Goal: Information Seeking & Learning: Learn about a topic

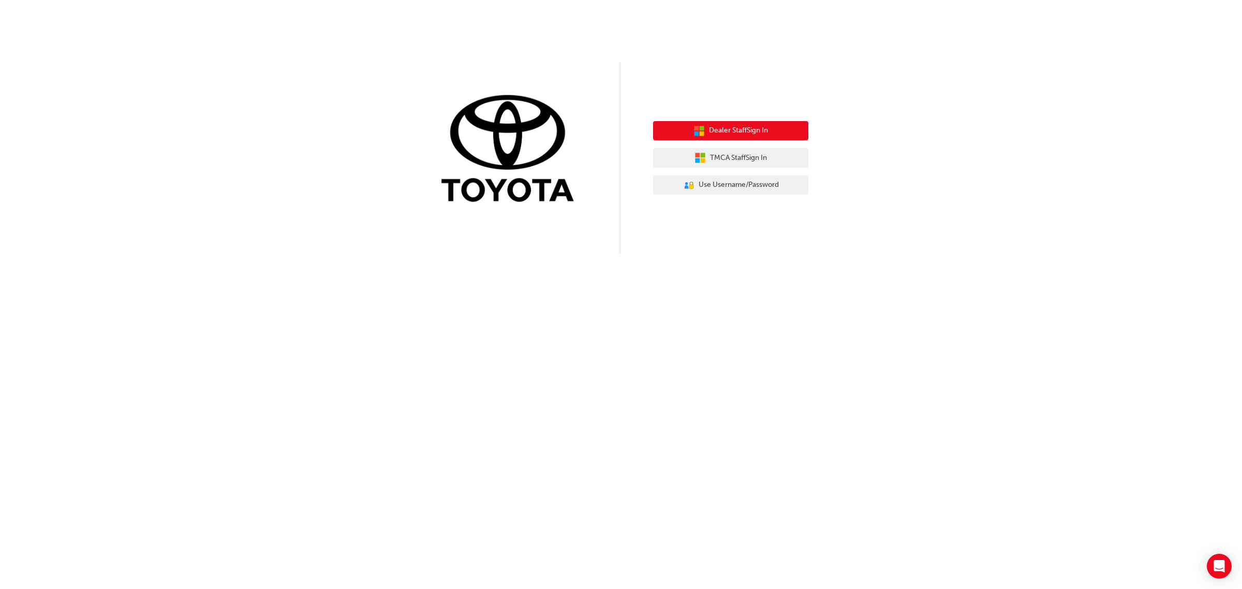
click at [753, 135] on span "Dealer Staff Sign In" at bounding box center [738, 131] width 59 height 12
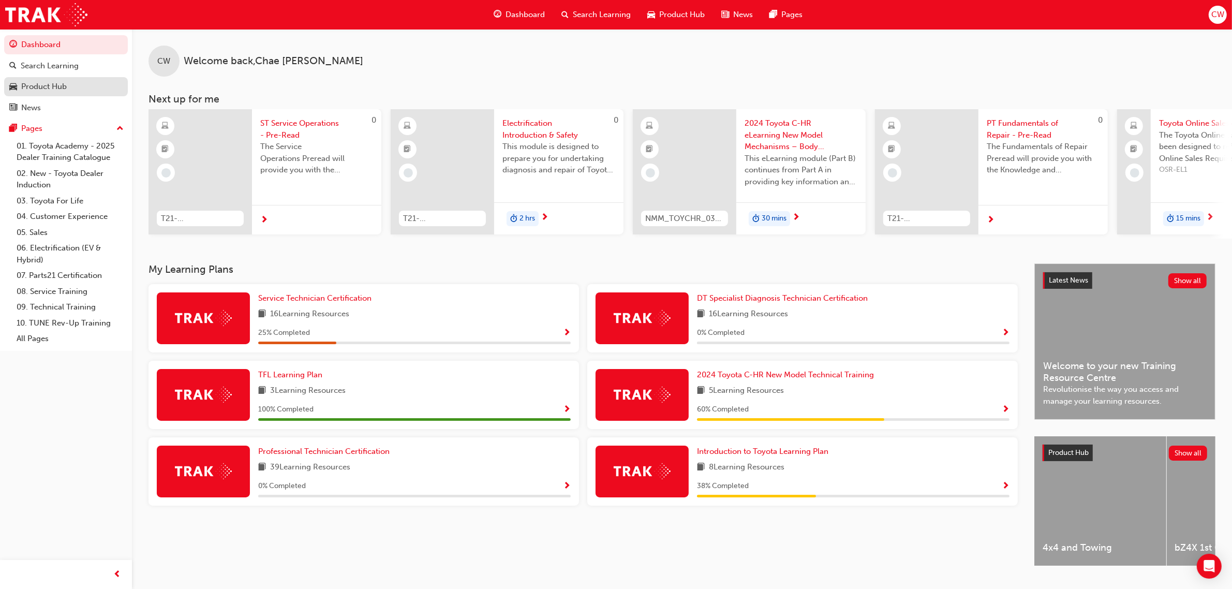
click at [53, 88] on div "Product Hub" at bounding box center [44, 87] width 46 height 12
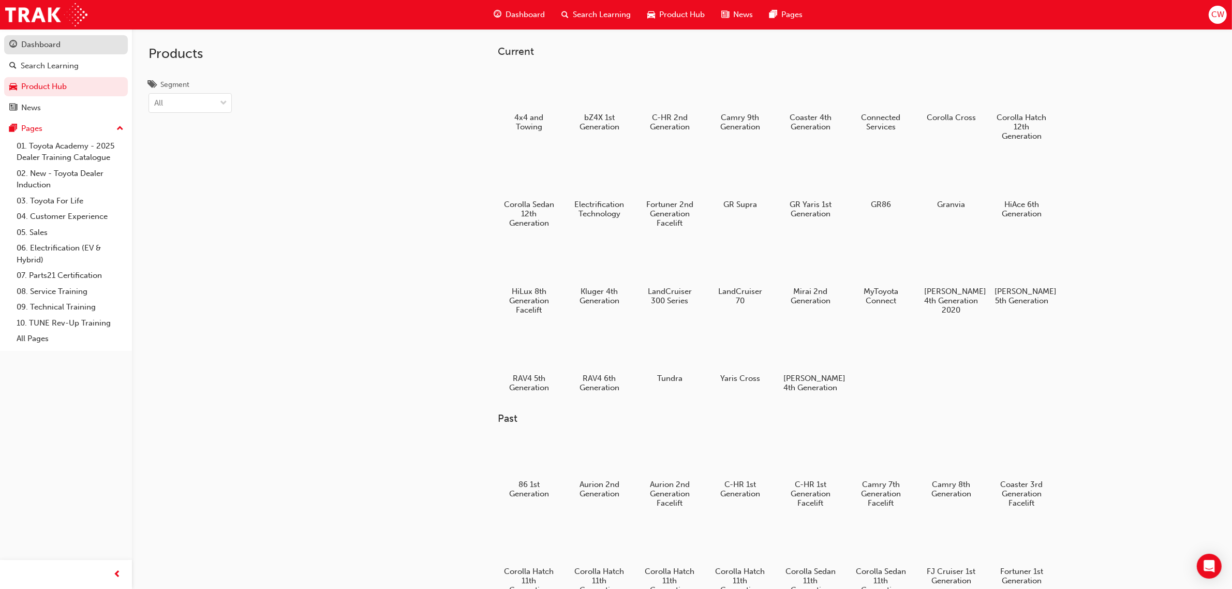
click at [50, 44] on div "Dashboard" at bounding box center [40, 45] width 39 height 12
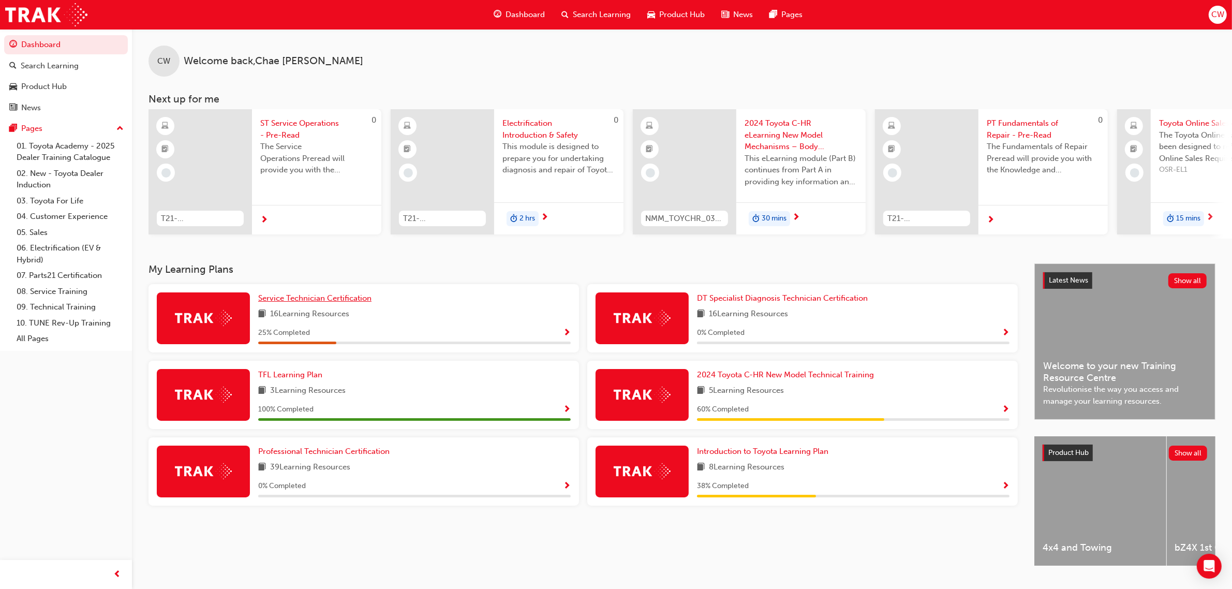
click at [338, 301] on span "Service Technician Certification" at bounding box center [314, 297] width 113 height 9
click at [518, 18] on span "Dashboard" at bounding box center [525, 15] width 39 height 12
click at [504, 13] on div "Dashboard" at bounding box center [519, 14] width 68 height 21
click at [266, 216] on span "next-icon" at bounding box center [264, 220] width 8 height 9
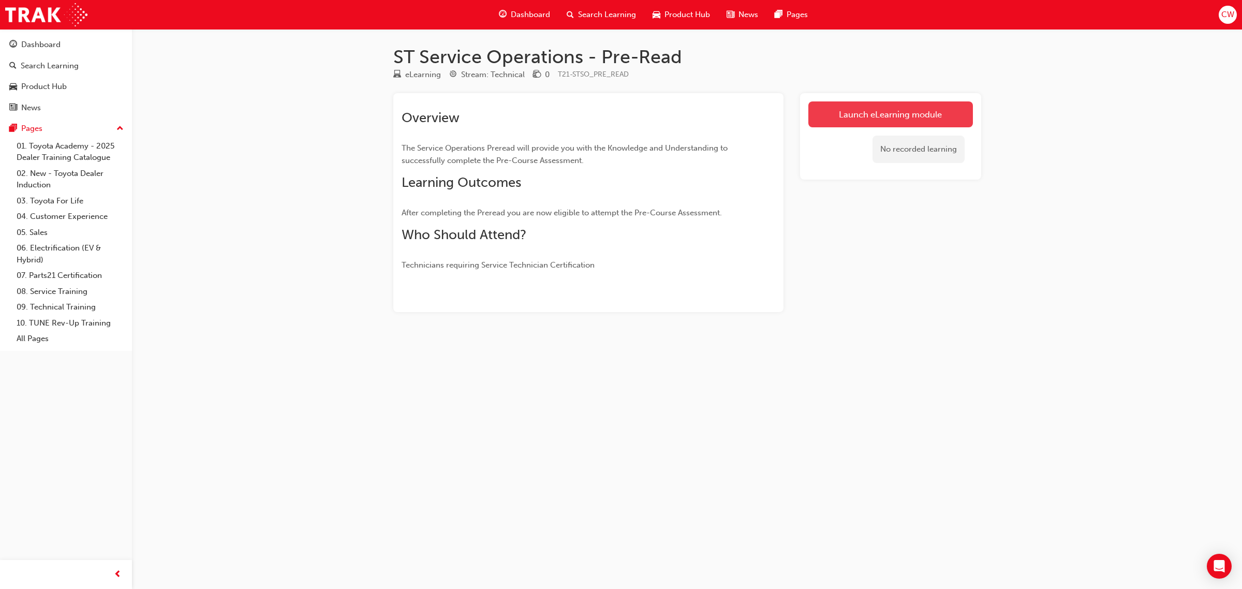
click at [888, 122] on link "Launch eLearning module" at bounding box center [890, 114] width 165 height 26
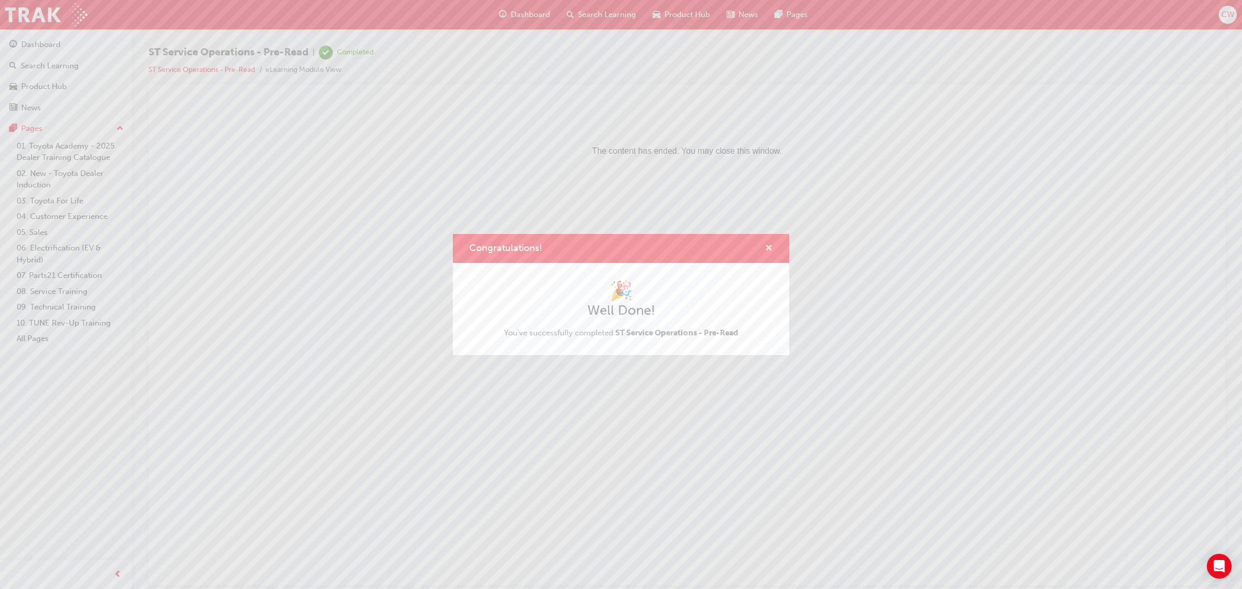
click at [767, 248] on span "cross-icon" at bounding box center [769, 248] width 8 height 9
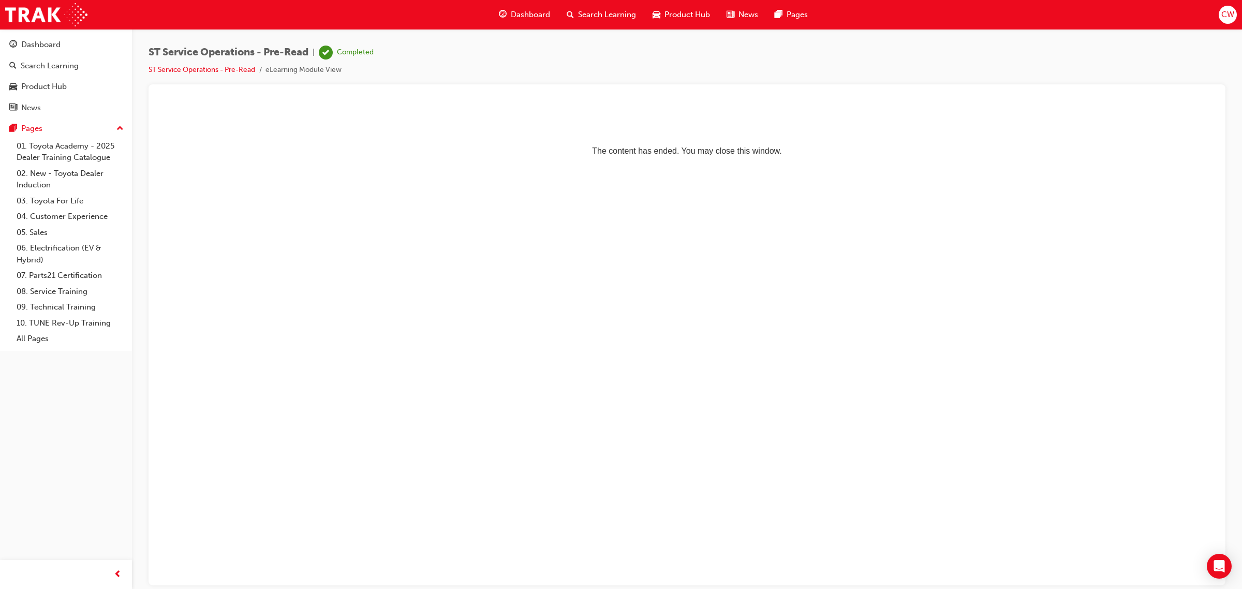
click at [517, 10] on span "Dashboard" at bounding box center [530, 15] width 39 height 12
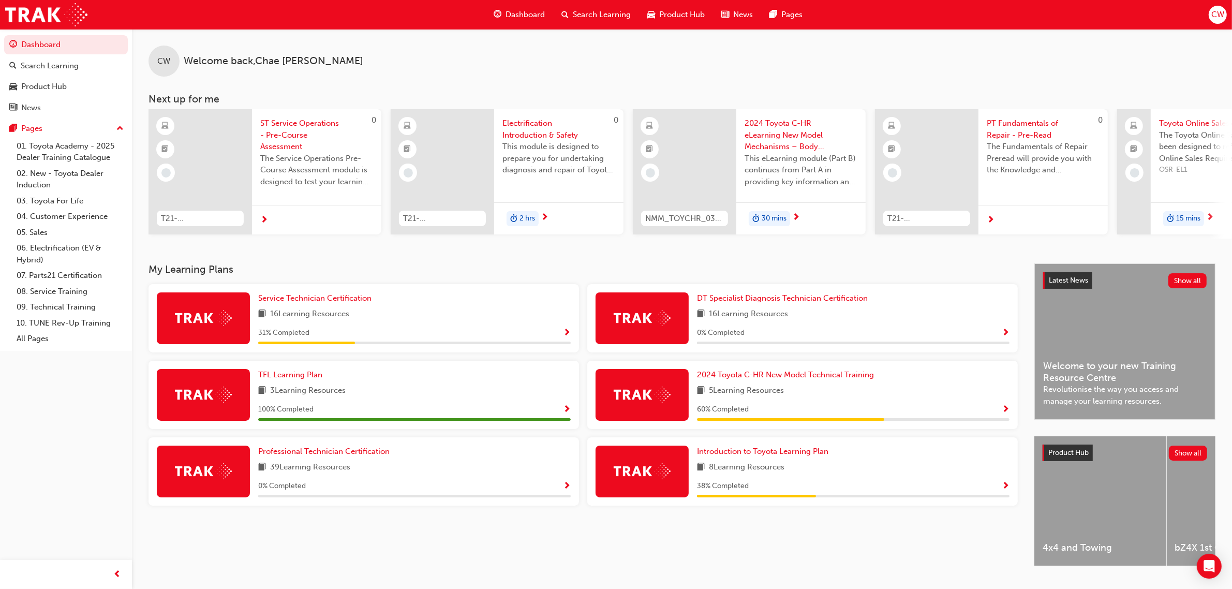
click at [290, 215] on div at bounding box center [316, 220] width 129 height 30
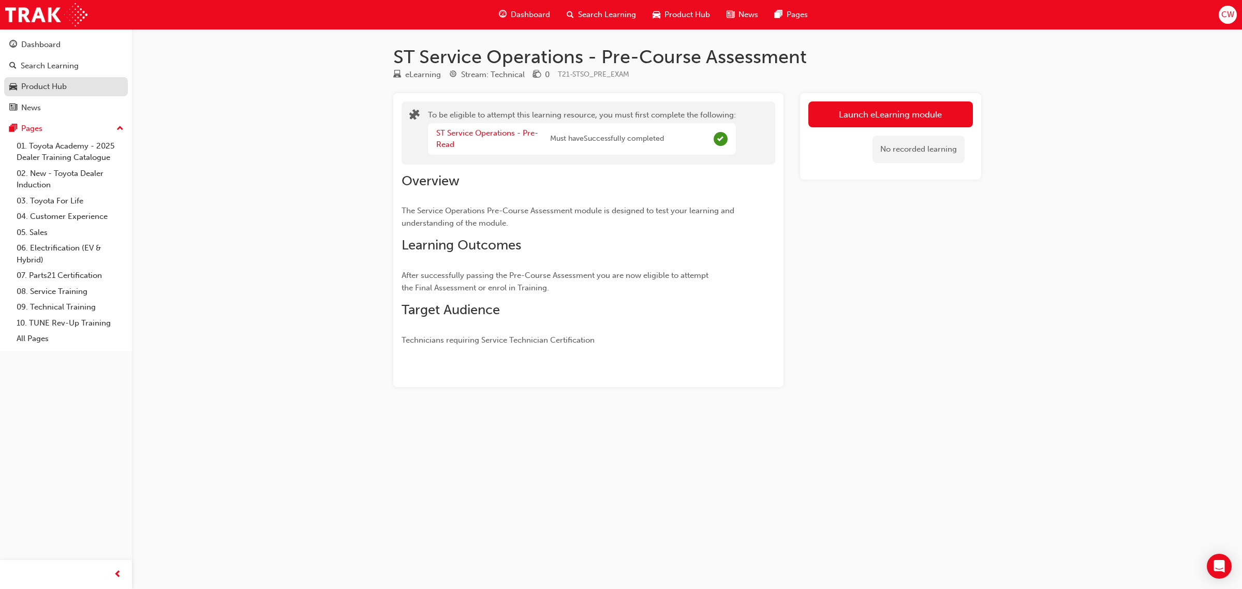
click at [32, 92] on div "Product Hub" at bounding box center [44, 87] width 46 height 12
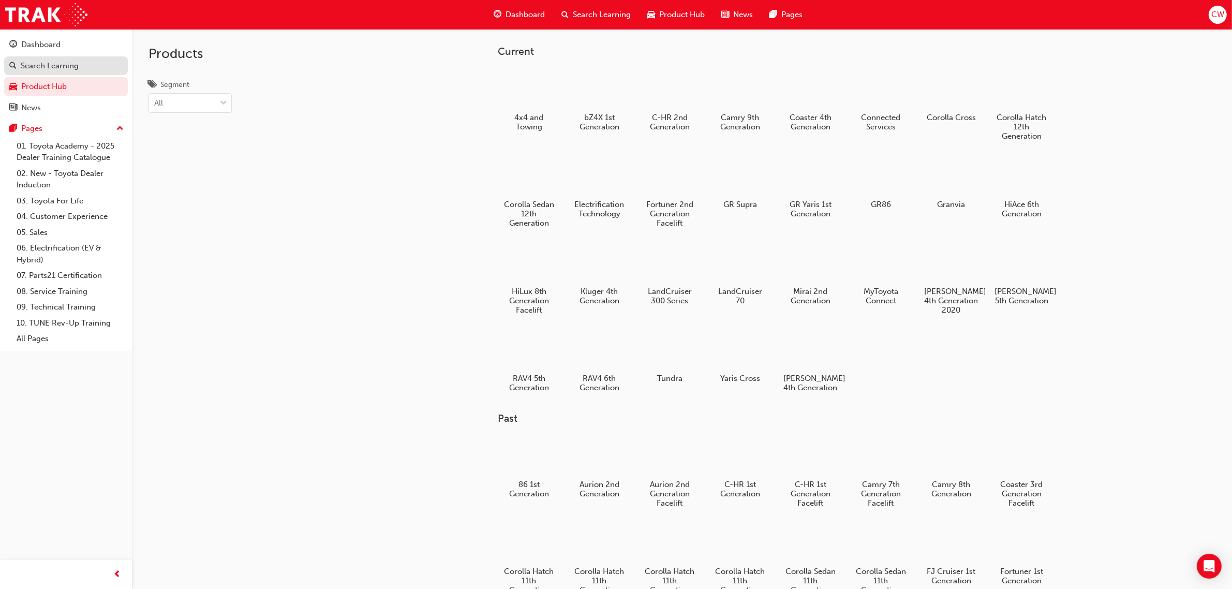
click at [68, 65] on div "Search Learning" at bounding box center [50, 66] width 58 height 12
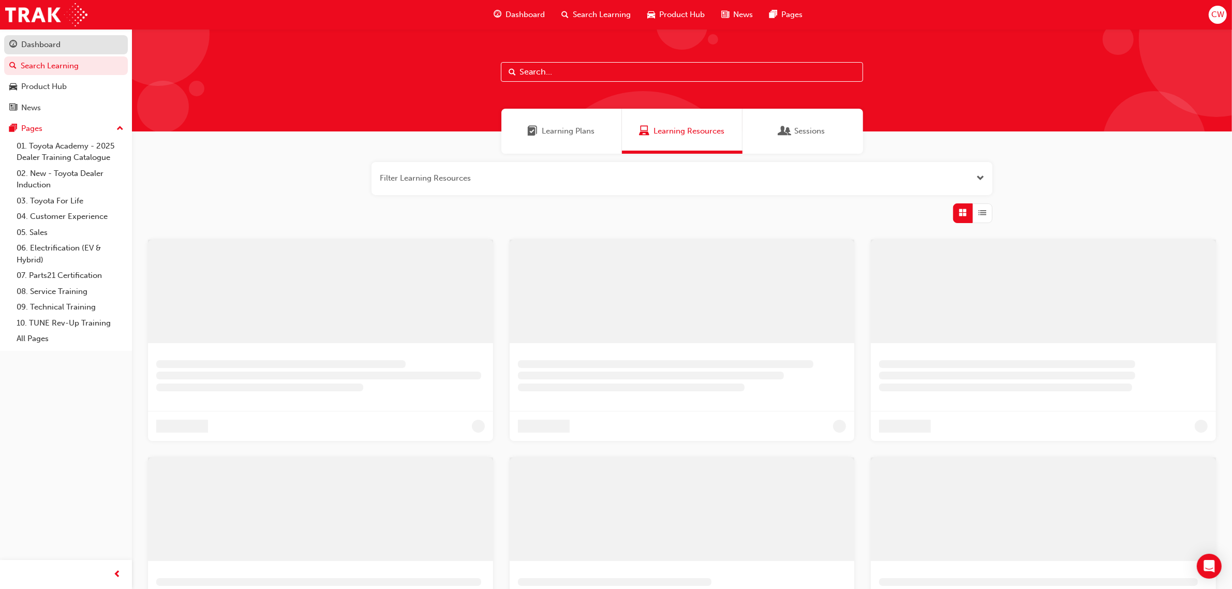
click at [65, 44] on div "Dashboard" at bounding box center [65, 44] width 113 height 13
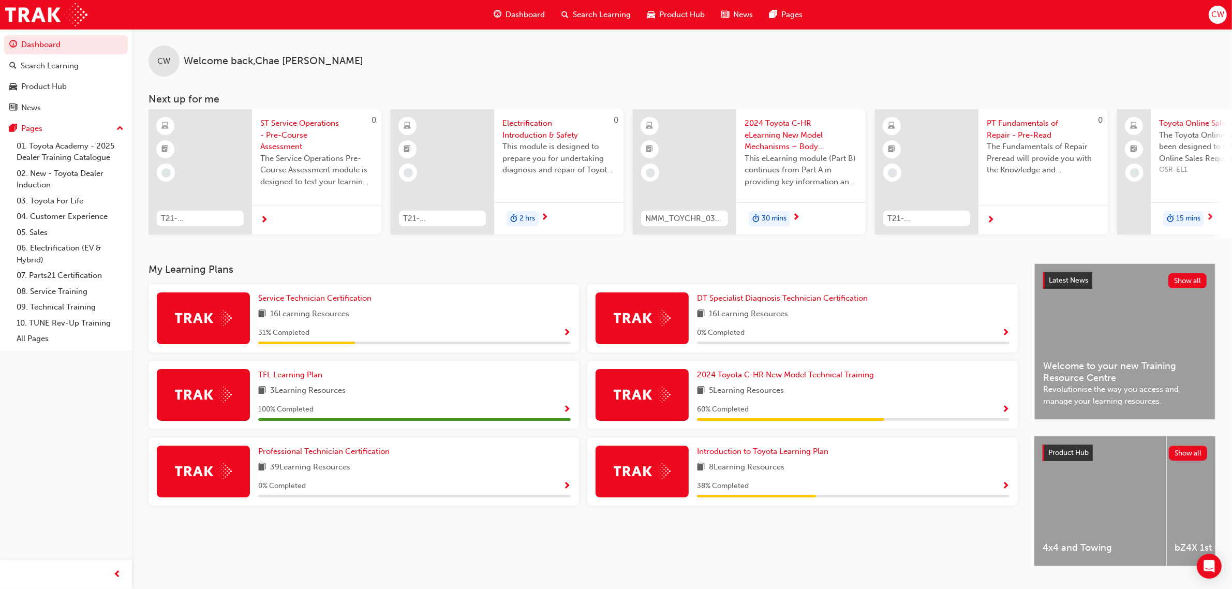
click at [1212, 216] on span "next-icon" at bounding box center [1210, 217] width 8 height 9
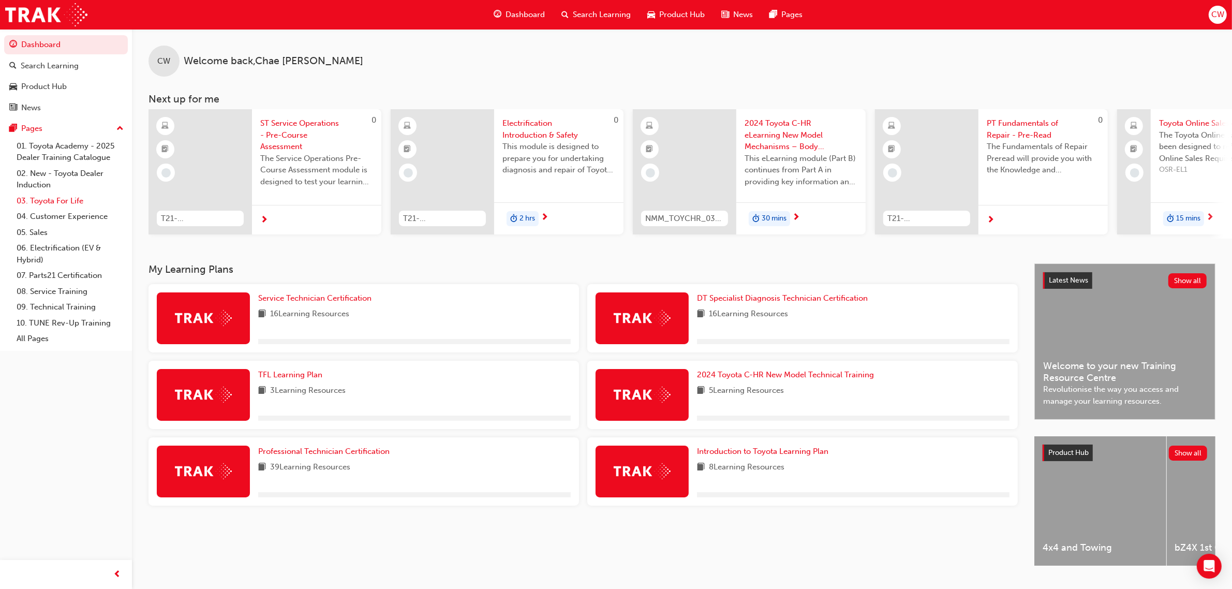
click at [79, 200] on link "03. Toyota For Life" at bounding box center [69, 201] width 115 height 16
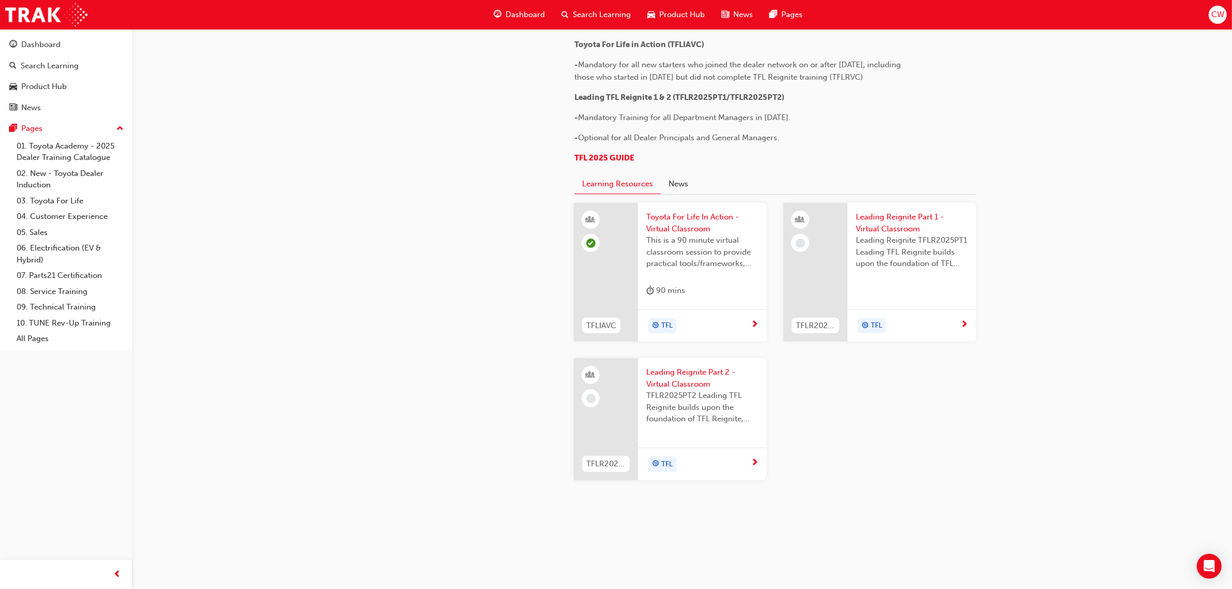
scroll to position [917, 0]
click at [76, 288] on link "08. Service Training" at bounding box center [69, 292] width 115 height 16
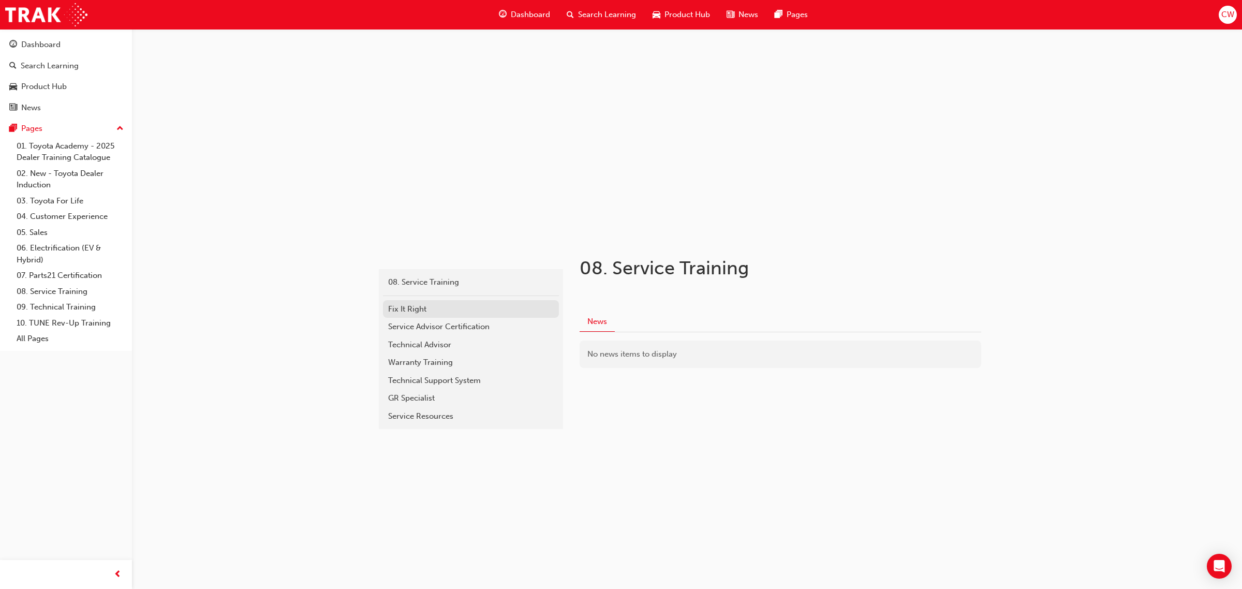
click at [405, 306] on div "Fix It Right" at bounding box center [471, 309] width 166 height 12
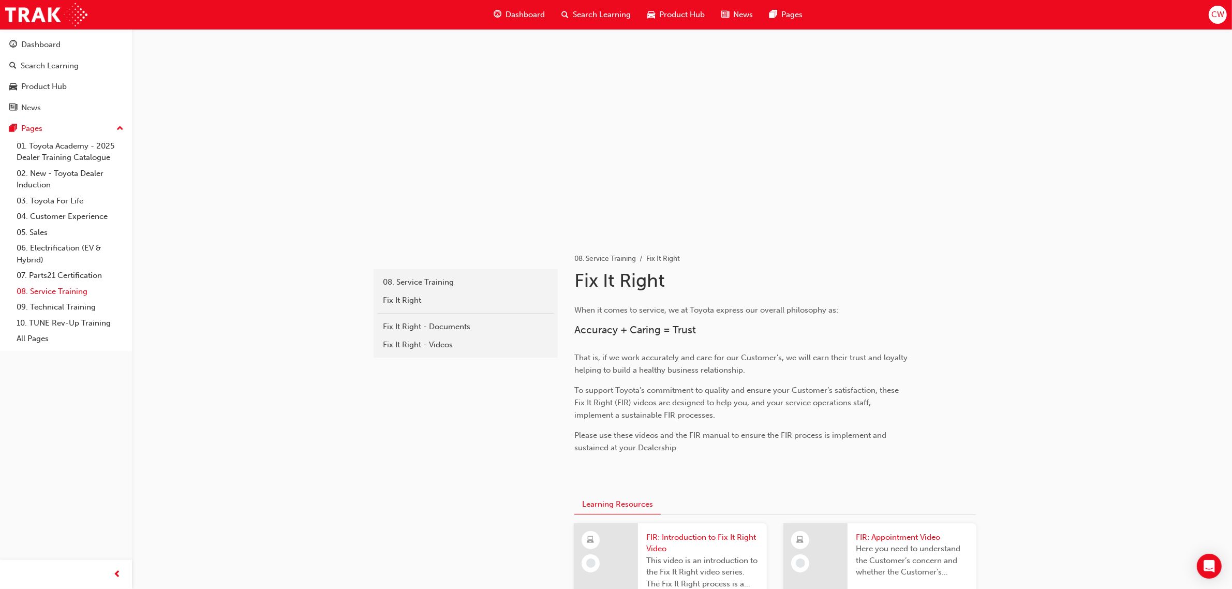
click at [54, 291] on link "08. Service Training" at bounding box center [69, 292] width 115 height 16
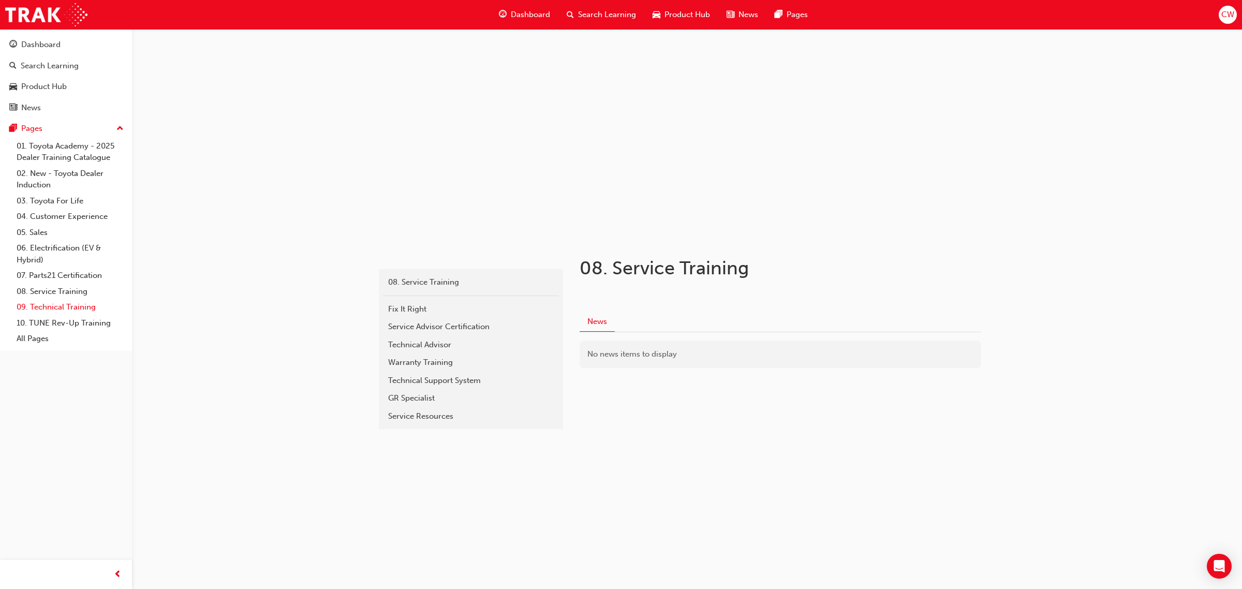
click at [54, 304] on link "09. Technical Training" at bounding box center [69, 307] width 115 height 16
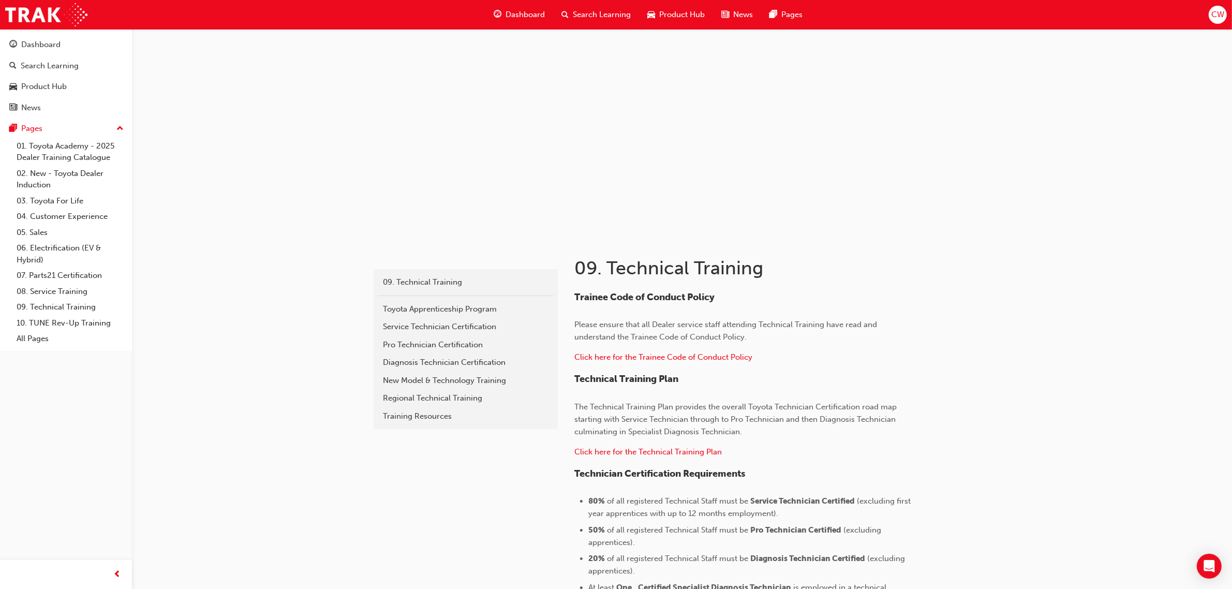
click at [528, 18] on span "Dashboard" at bounding box center [525, 15] width 39 height 12
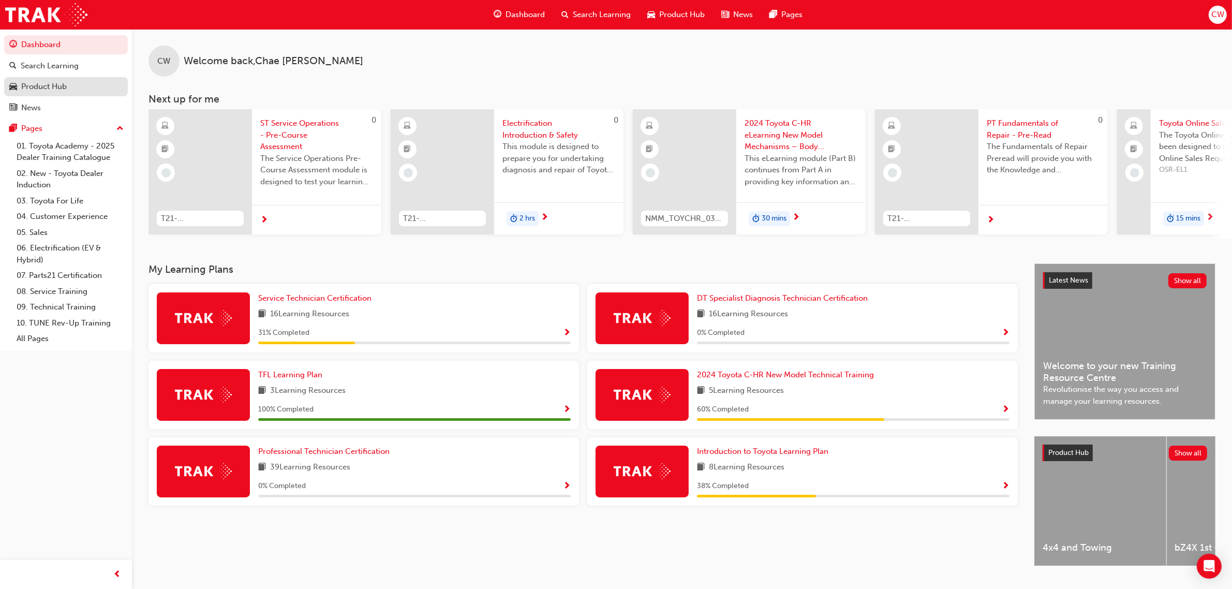
click at [50, 83] on div "Product Hub" at bounding box center [44, 87] width 46 height 12
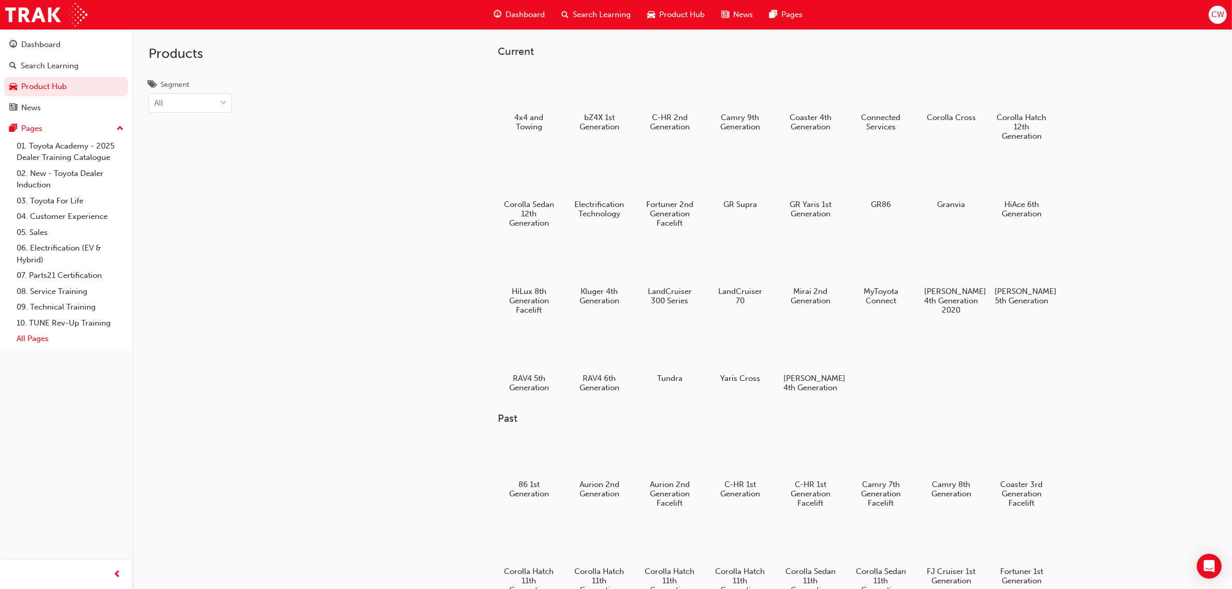
click at [27, 343] on link "All Pages" at bounding box center [69, 339] width 115 height 16
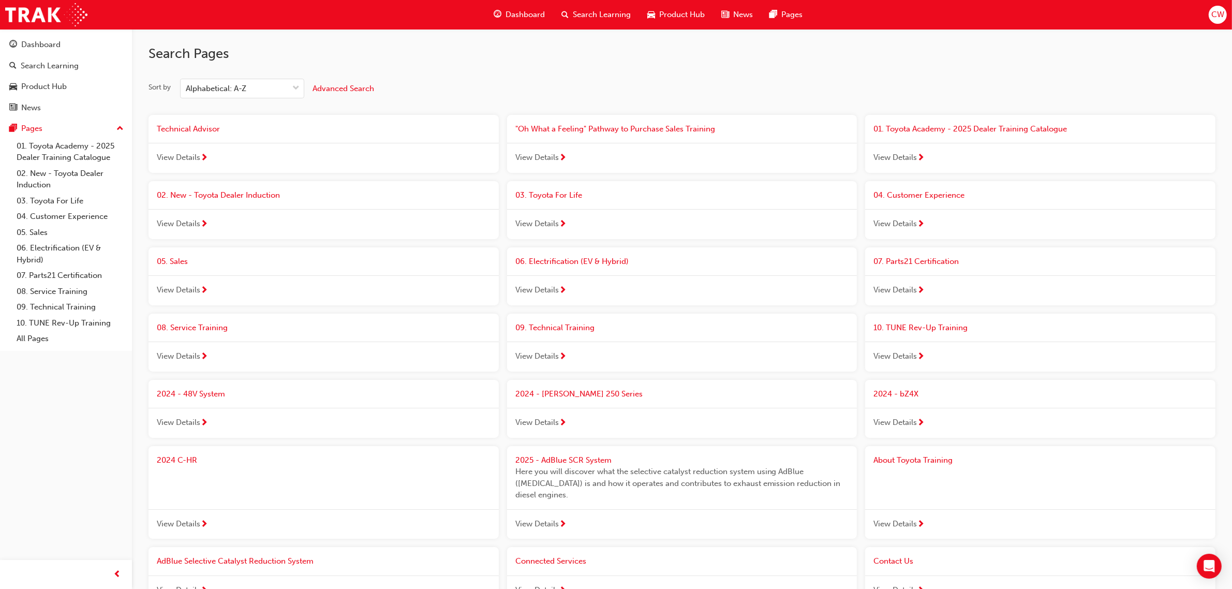
click at [530, 13] on span "Dashboard" at bounding box center [525, 15] width 39 height 12
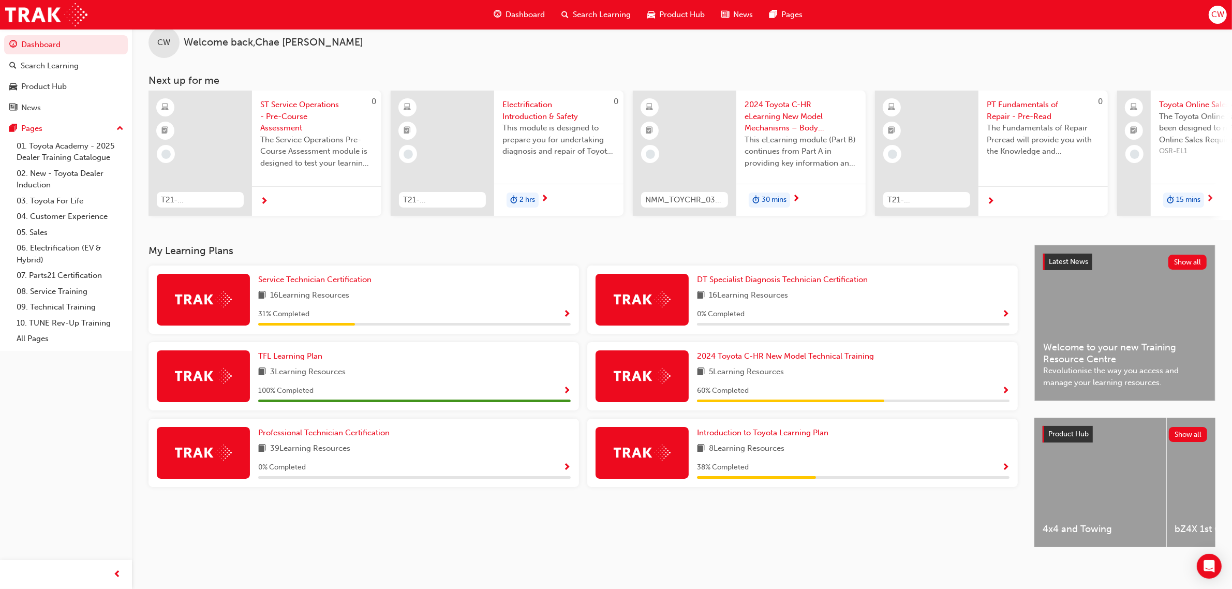
scroll to position [29, 0]
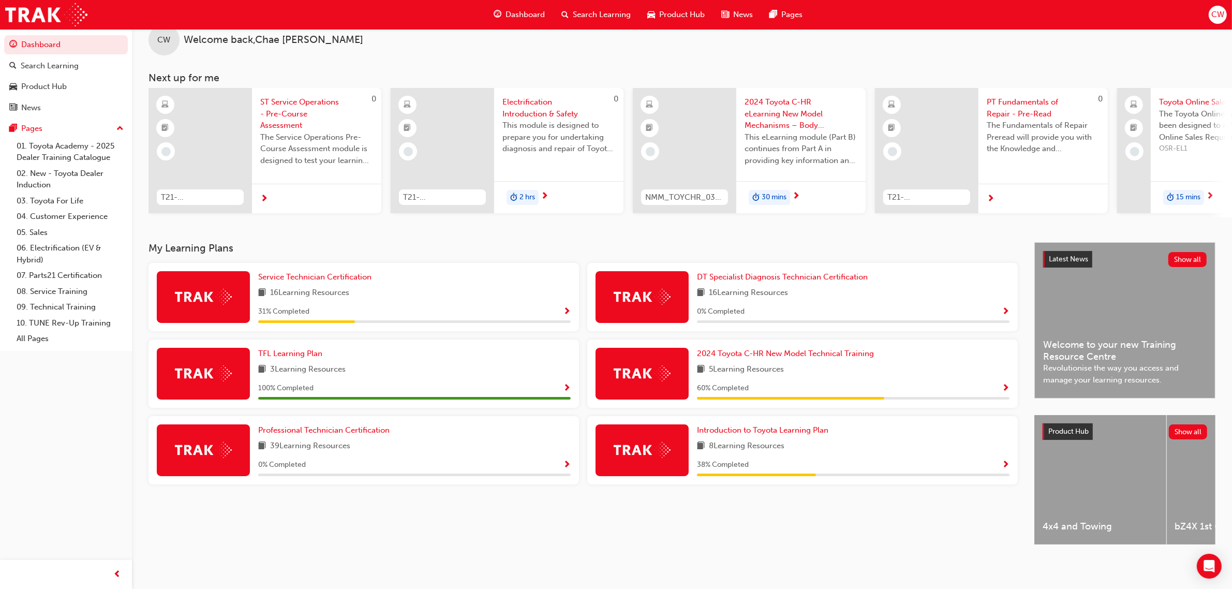
click at [570, 308] on span "Show Progress" at bounding box center [567, 311] width 8 height 9
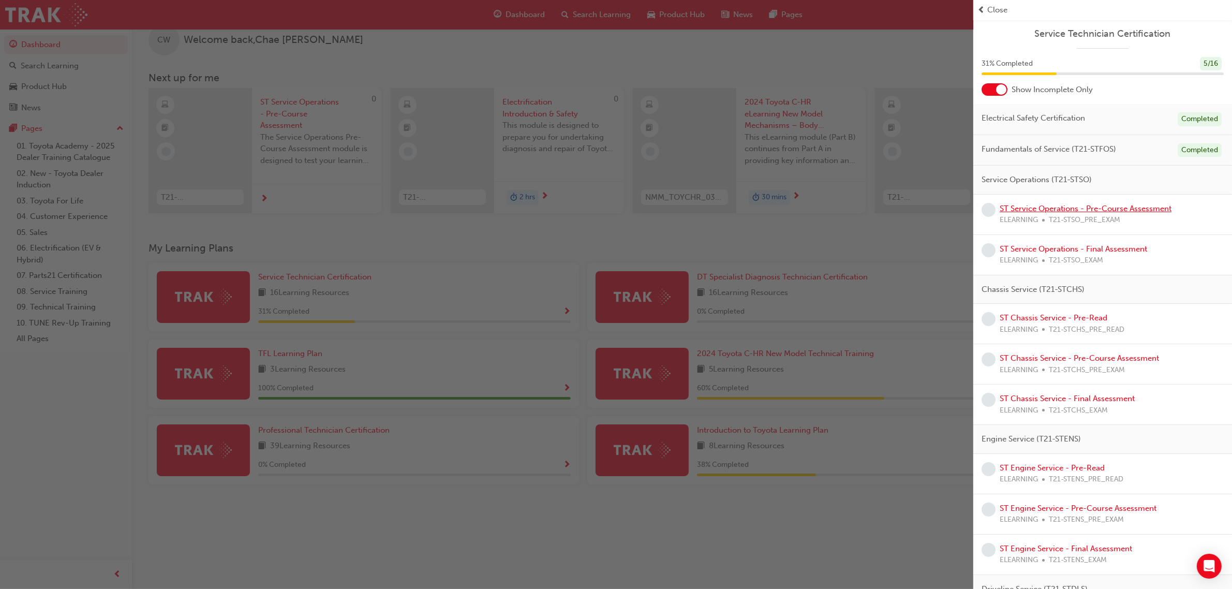
click at [1095, 210] on link "ST Service Operations - Pre-Course Assessment" at bounding box center [1086, 208] width 172 height 9
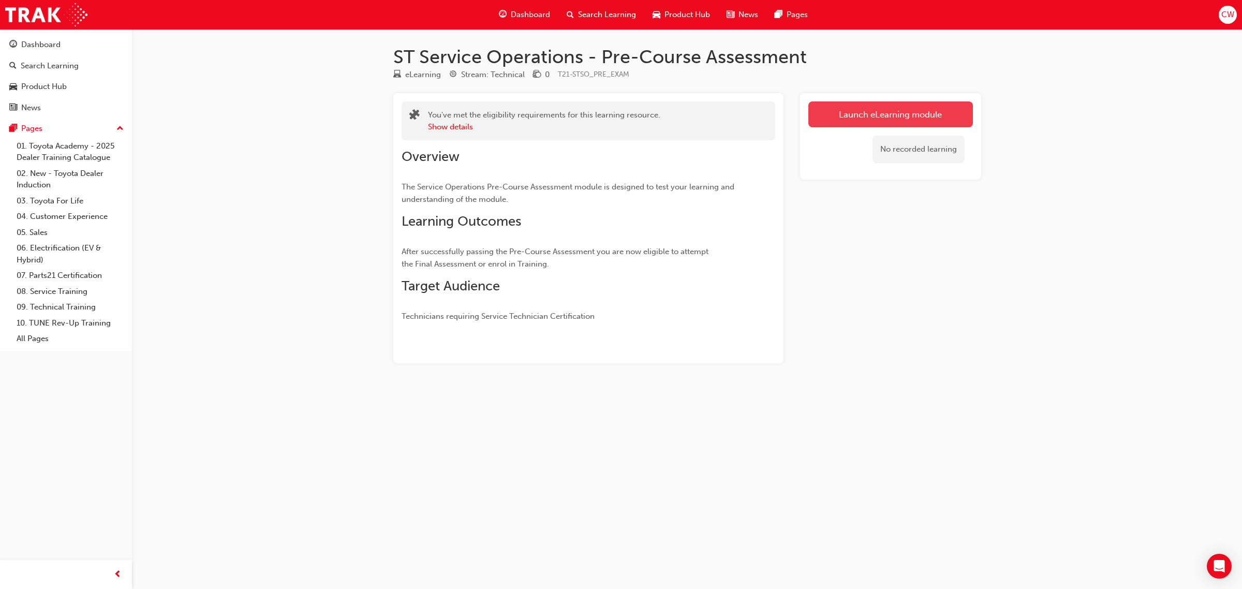
click at [842, 110] on link "Launch eLearning module" at bounding box center [890, 114] width 165 height 26
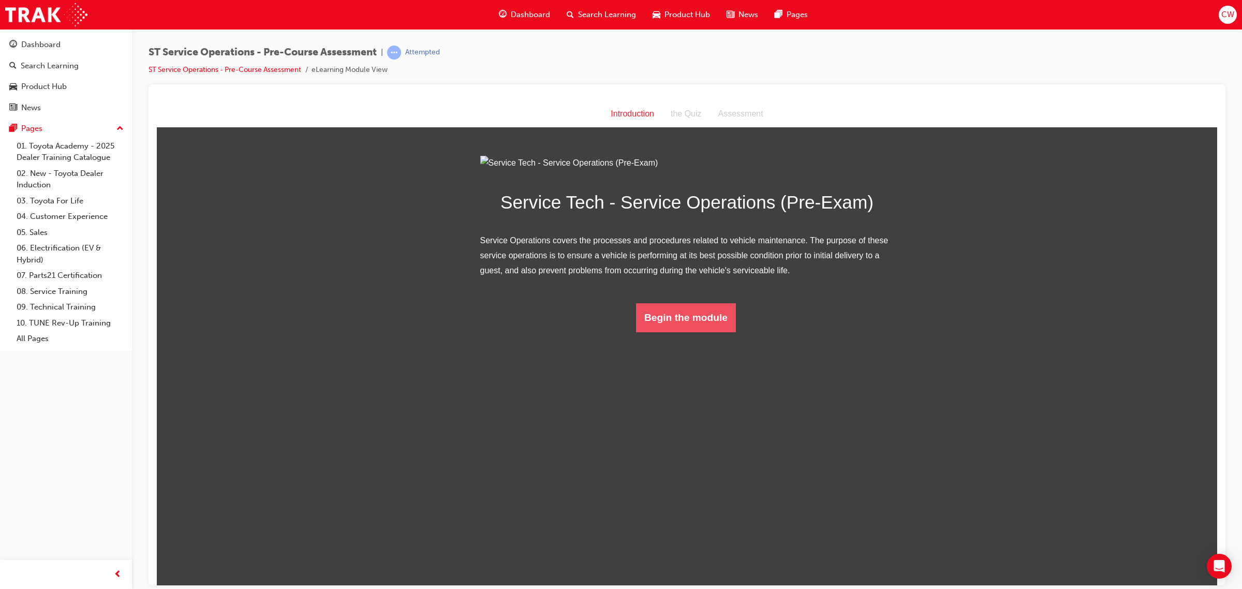
click at [688, 332] on button "Begin the module" at bounding box center [686, 317] width 100 height 29
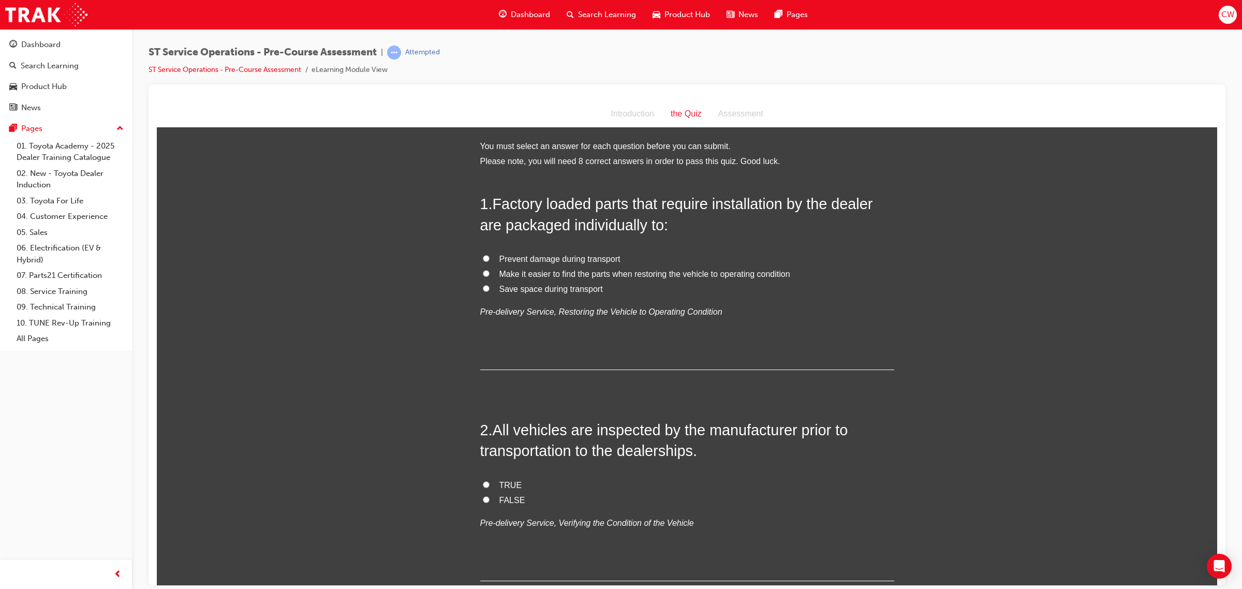
click at [483, 273] on input "Make it easier to find the parts when restoring the vehicle to operating condit…" at bounding box center [486, 273] width 7 height 7
radio input "true"
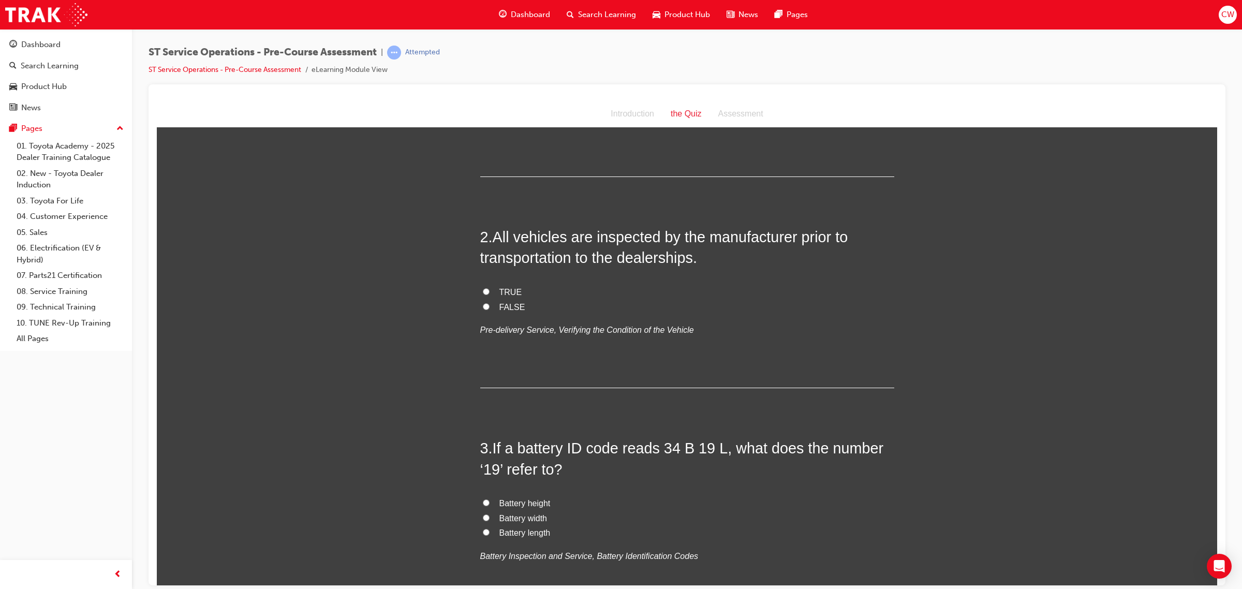
scroll to position [194, 0]
click at [483, 289] on input "TRUE" at bounding box center [486, 290] width 7 height 7
radio input "true"
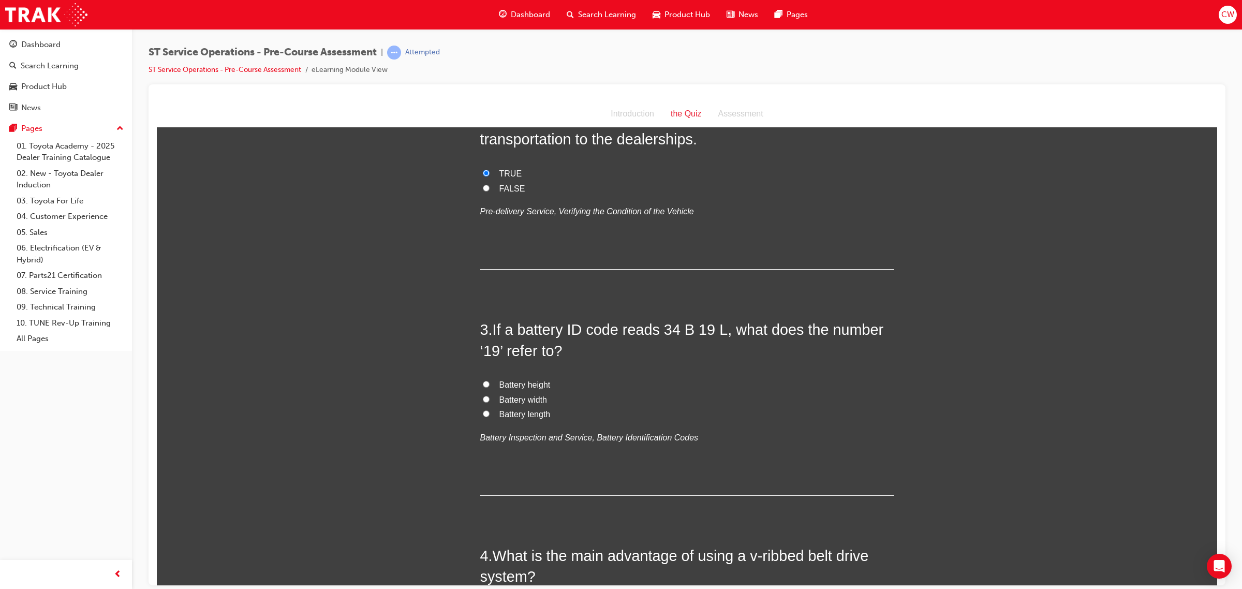
scroll to position [323, 0]
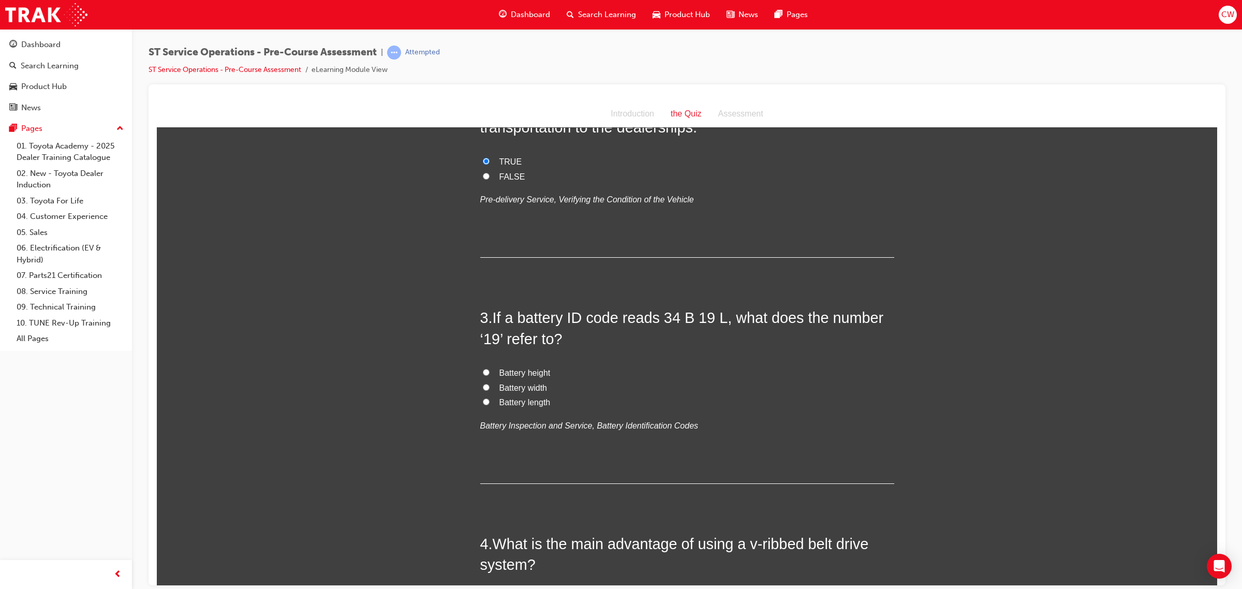
click at [483, 373] on input "Battery height" at bounding box center [486, 371] width 7 height 7
radio input "true"
click at [483, 384] on input "Battery width" at bounding box center [486, 386] width 7 height 7
radio input "true"
click at [483, 405] on input "Battery length" at bounding box center [486, 401] width 7 height 7
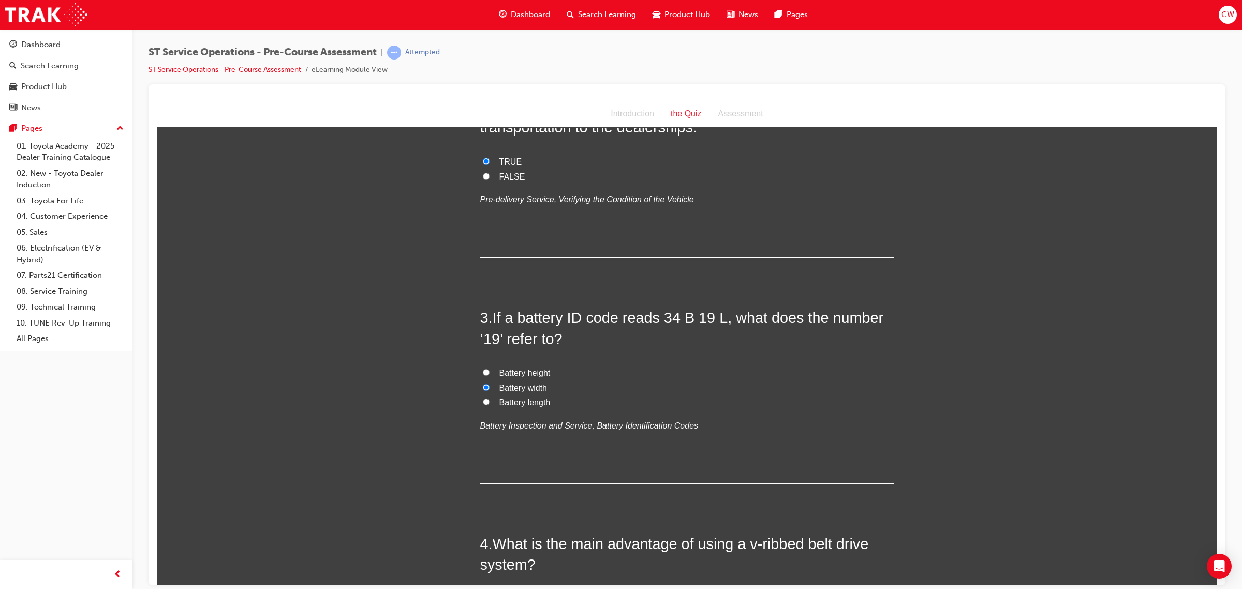
radio input "true"
click at [483, 369] on input "Battery height" at bounding box center [486, 371] width 7 height 7
radio input "true"
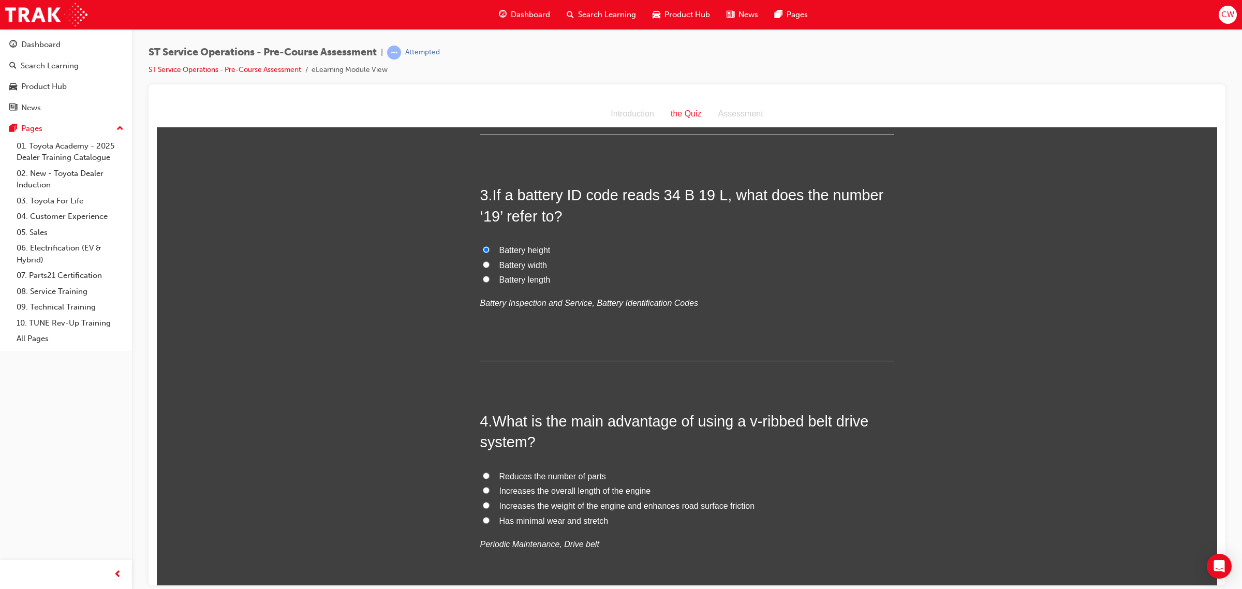
scroll to position [517, 0]
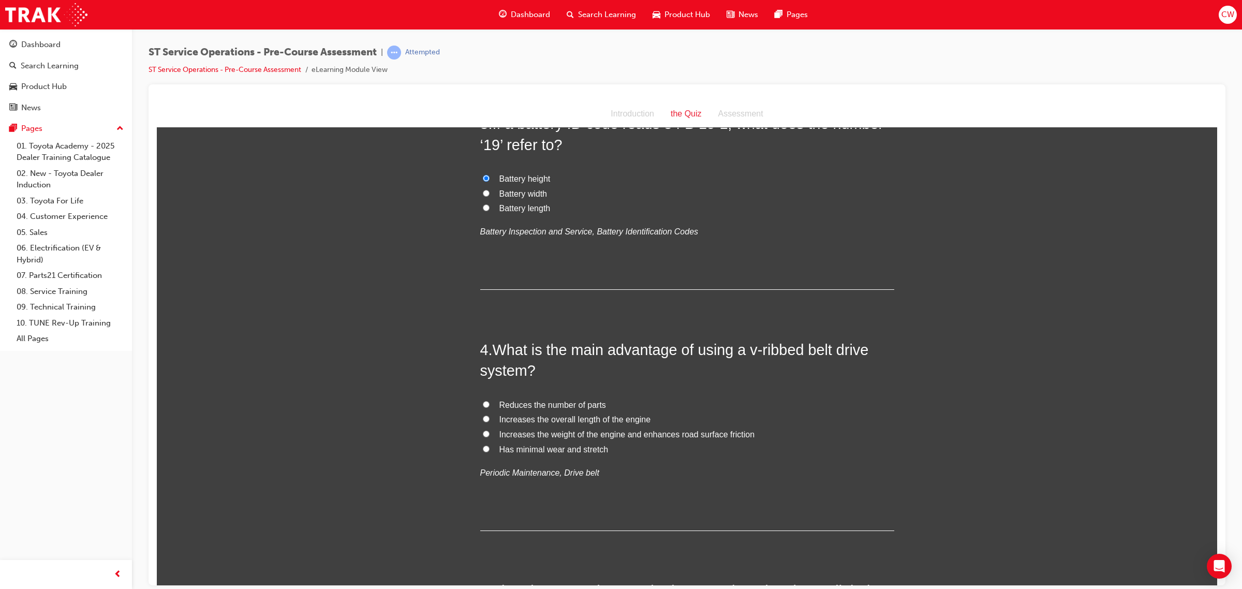
click at [480, 446] on label "Has minimal wear and stretch" at bounding box center [687, 449] width 414 height 15
click at [483, 446] on input "Has minimal wear and stretch" at bounding box center [486, 448] width 7 height 7
radio input "true"
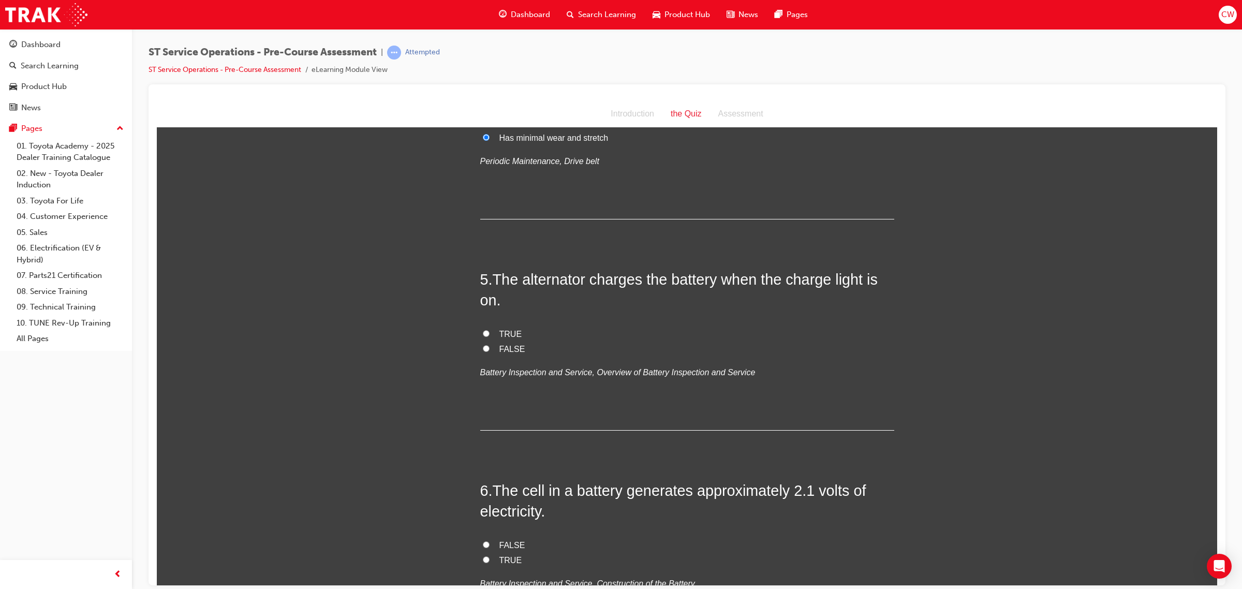
scroll to position [841, 0]
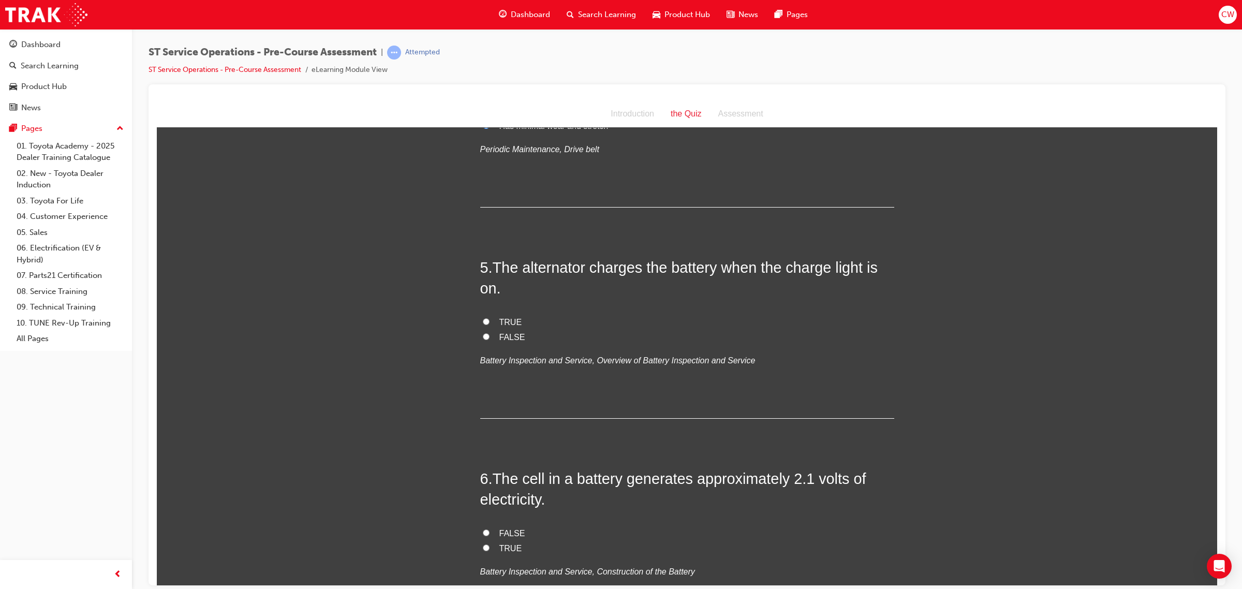
click at [483, 337] on input "FALSE" at bounding box center [486, 336] width 7 height 7
radio input "true"
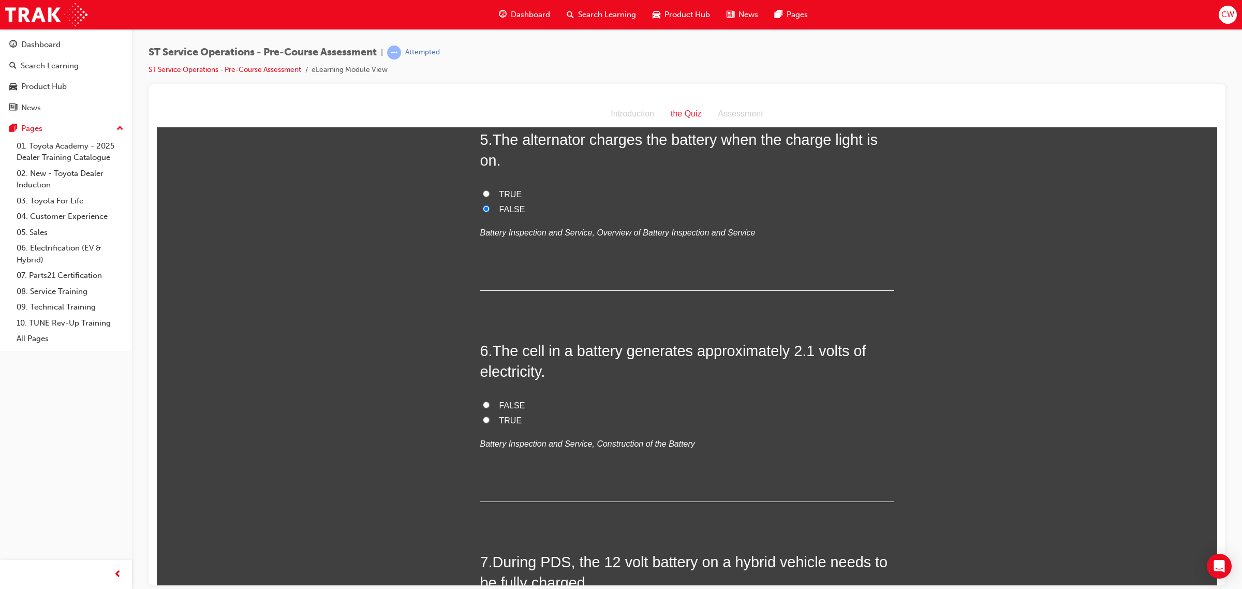
scroll to position [970, 0]
click at [483, 194] on input "TRUE" at bounding box center [486, 191] width 7 height 7
radio input "true"
click at [483, 403] on input "FALSE" at bounding box center [486, 402] width 7 height 7
radio input "true"
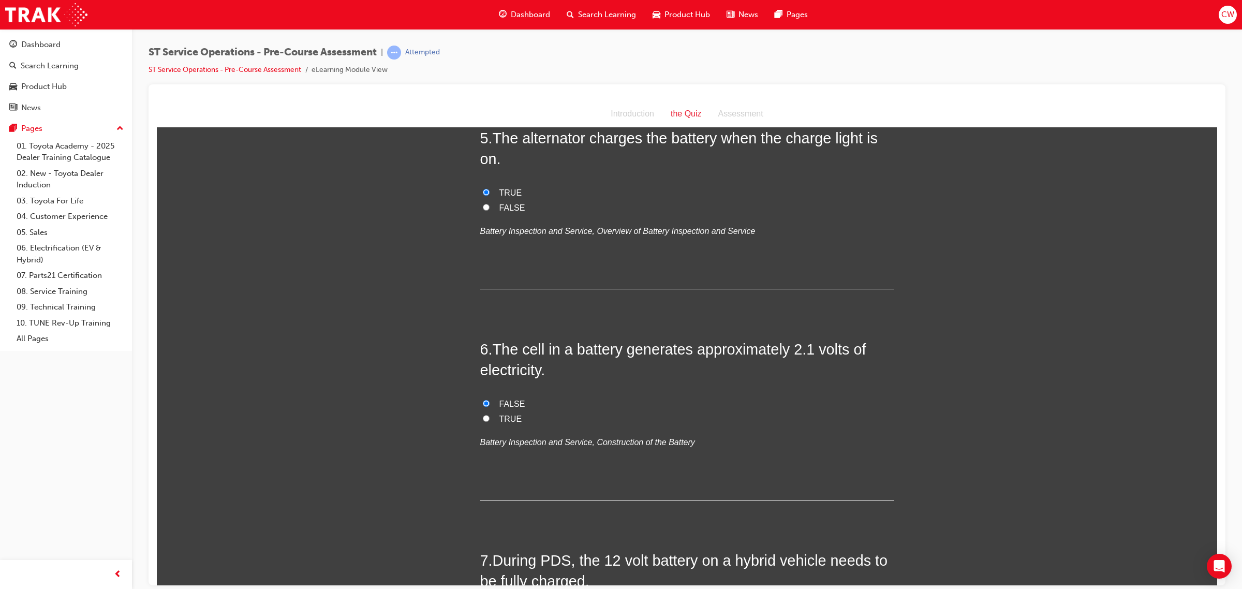
click at [483, 417] on input "TRUE" at bounding box center [486, 417] width 7 height 7
radio input "true"
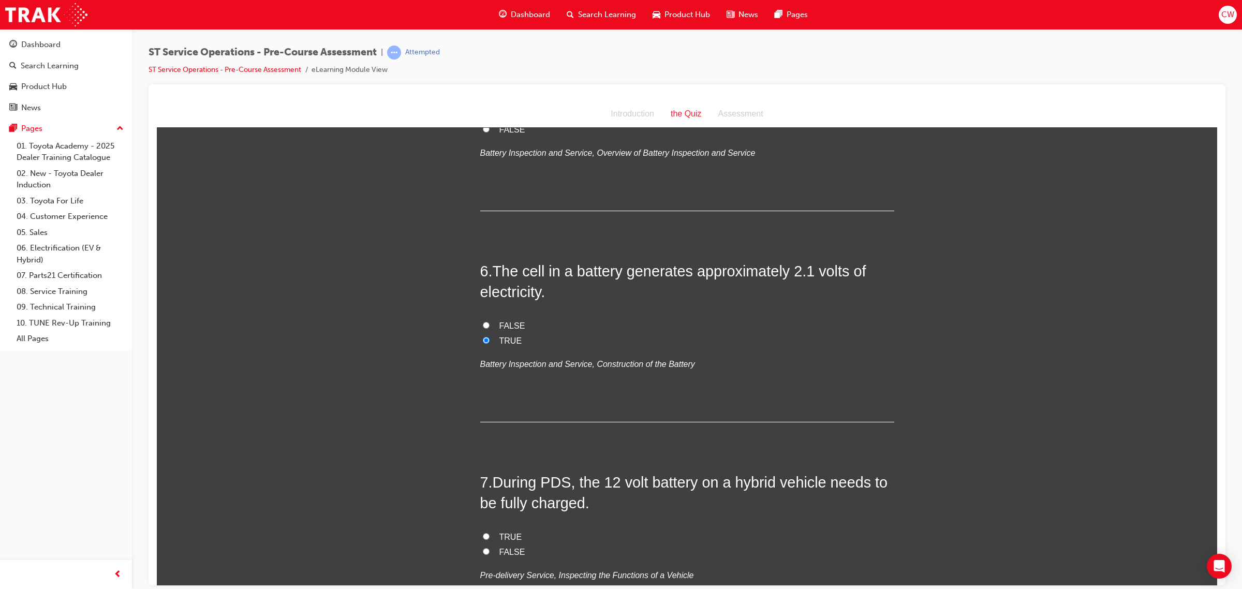
scroll to position [1229, 0]
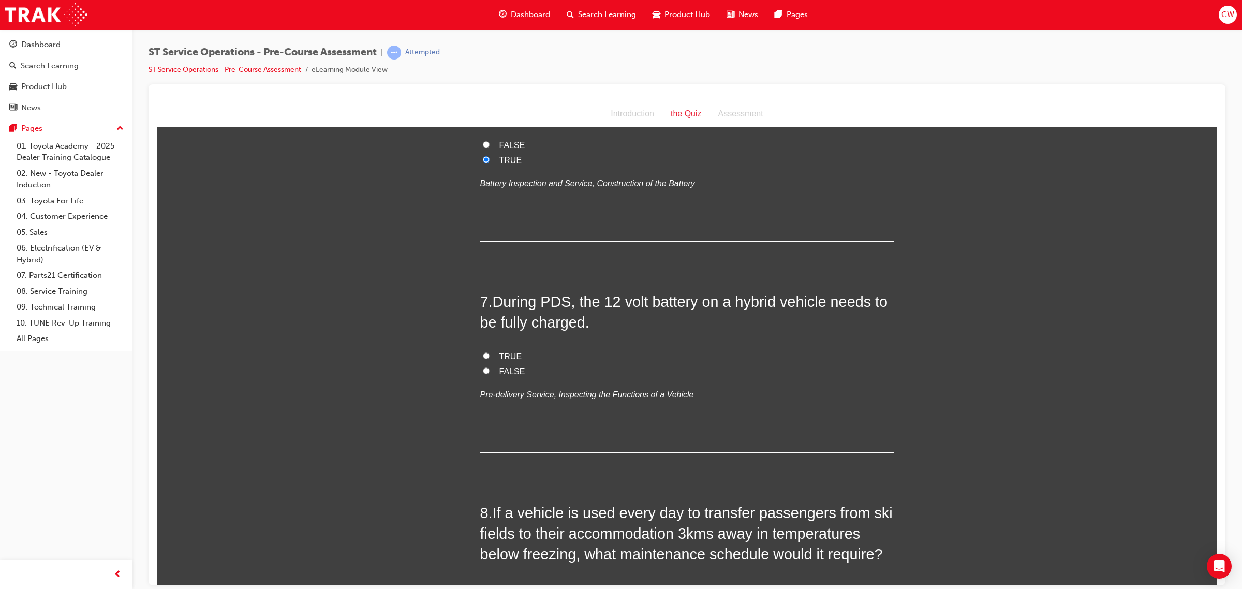
click at [483, 354] on input "TRUE" at bounding box center [486, 355] width 7 height 7
radio input "true"
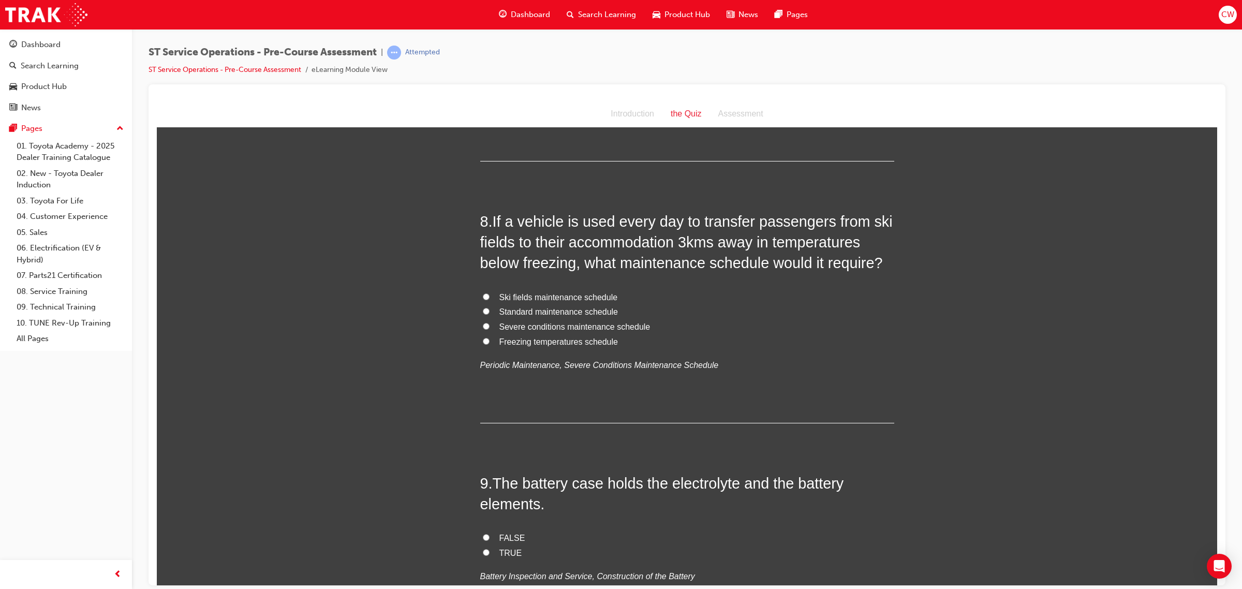
scroll to position [1552, 0]
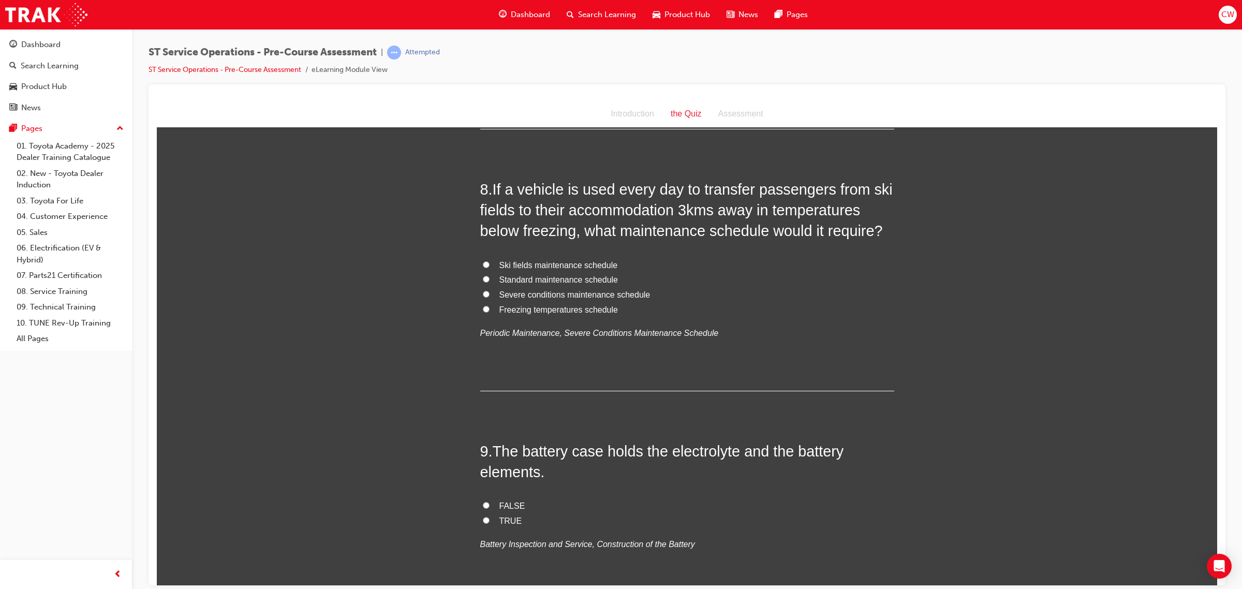
click at [483, 294] on input "Severe conditions maintenance schedule" at bounding box center [486, 293] width 7 height 7
radio input "true"
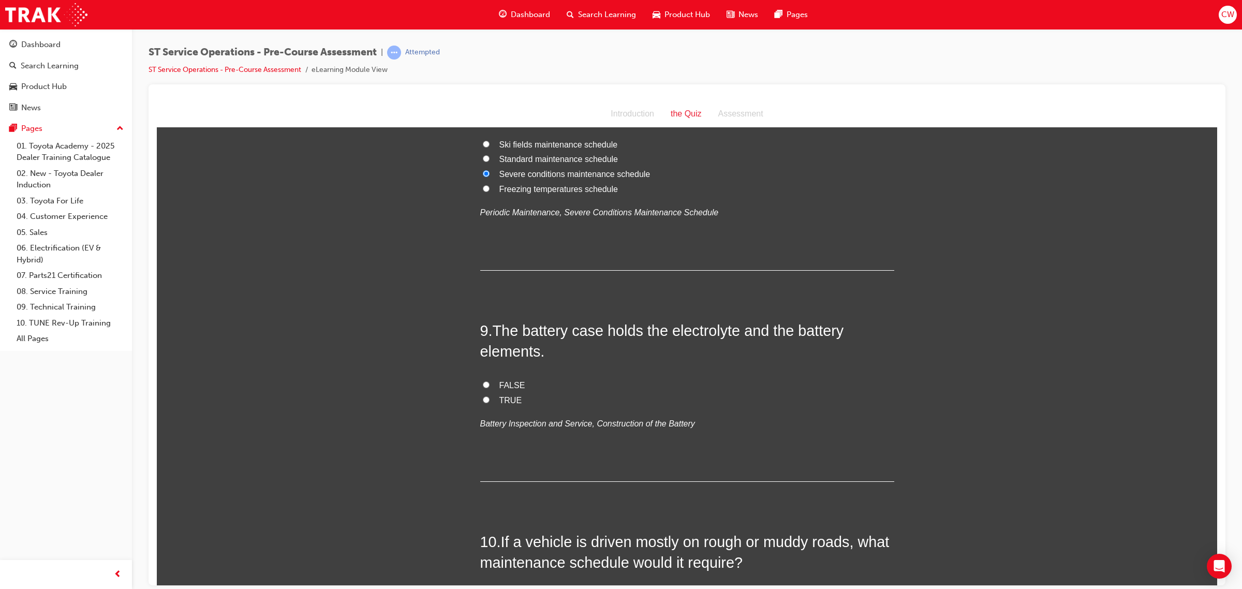
scroll to position [1746, 0]
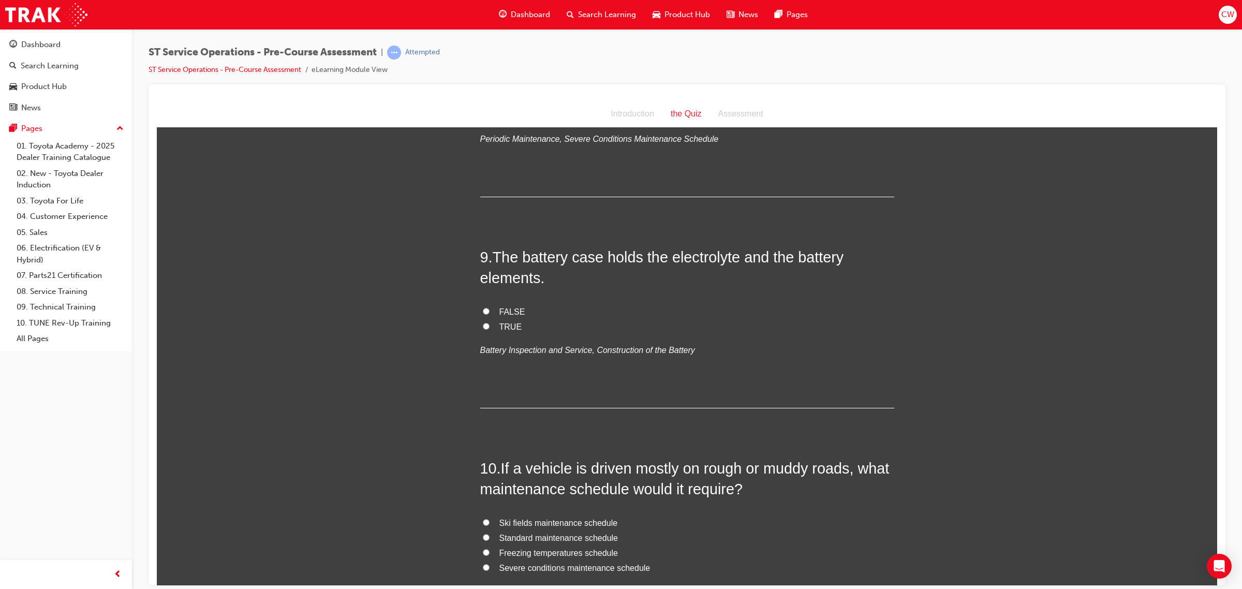
click at [480, 323] on label "TRUE" at bounding box center [687, 326] width 414 height 15
click at [483, 323] on input "TRUE" at bounding box center [486, 325] width 7 height 7
radio input "true"
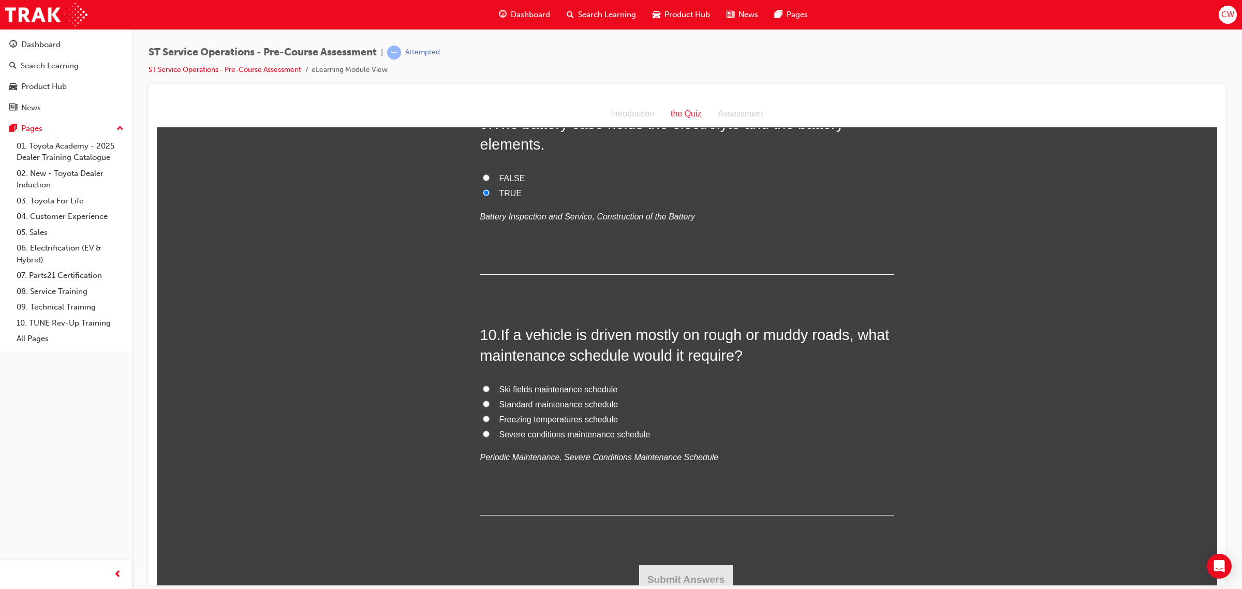
scroll to position [1890, 0]
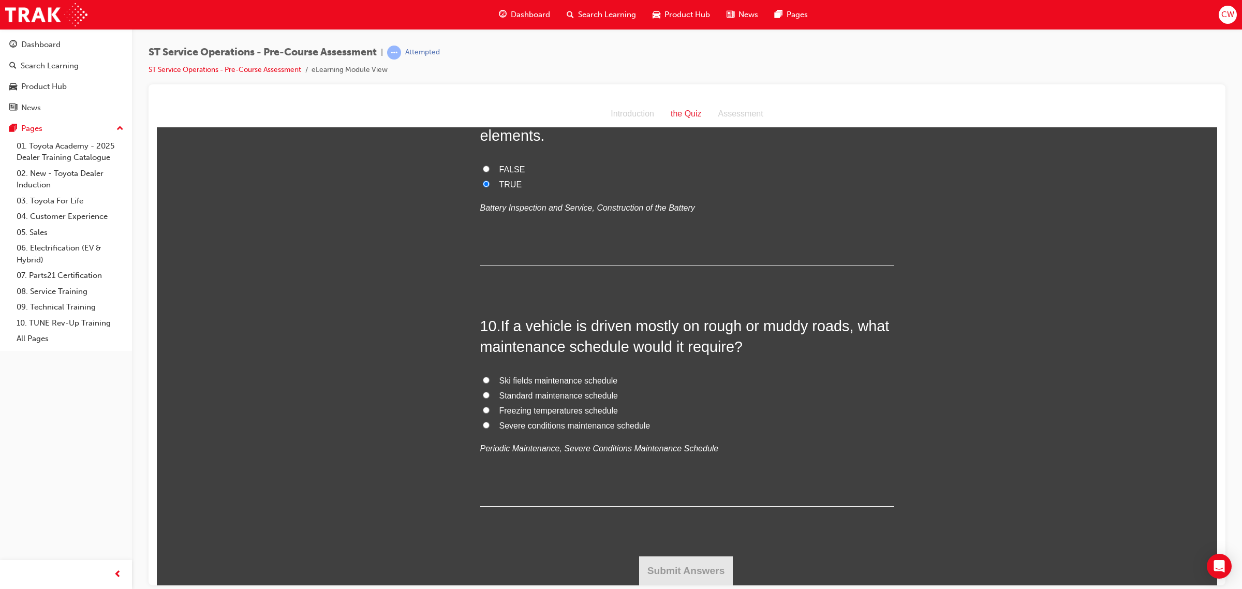
click at [483, 425] on input "Severe conditions maintenance schedule" at bounding box center [486, 424] width 7 height 7
radio input "true"
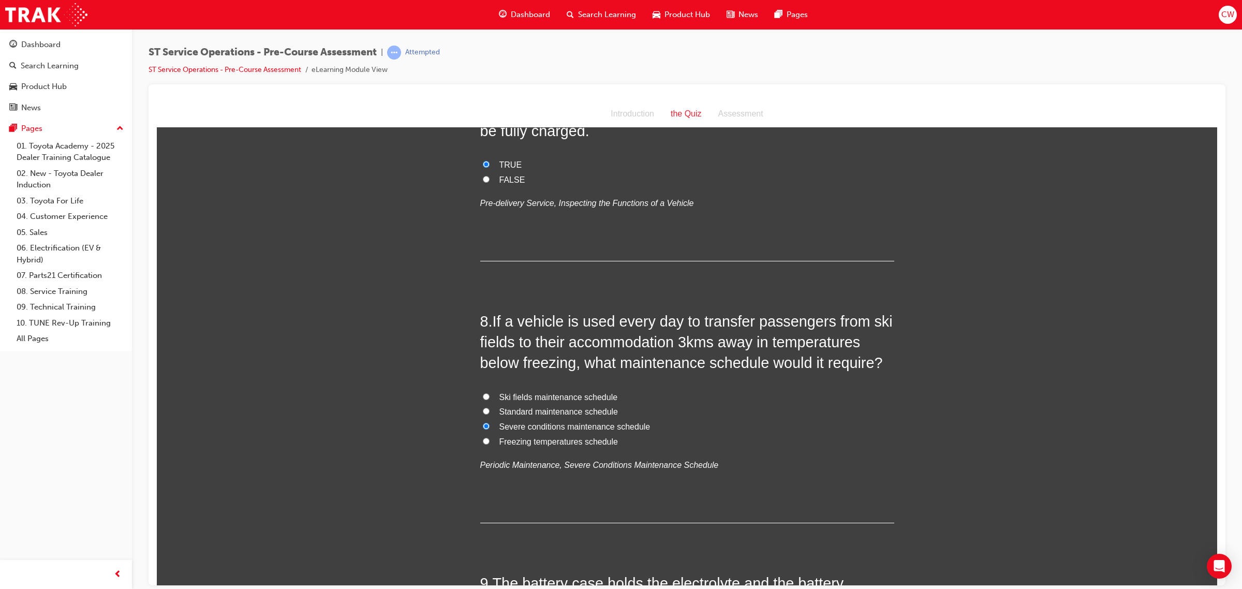
scroll to position [1372, 0]
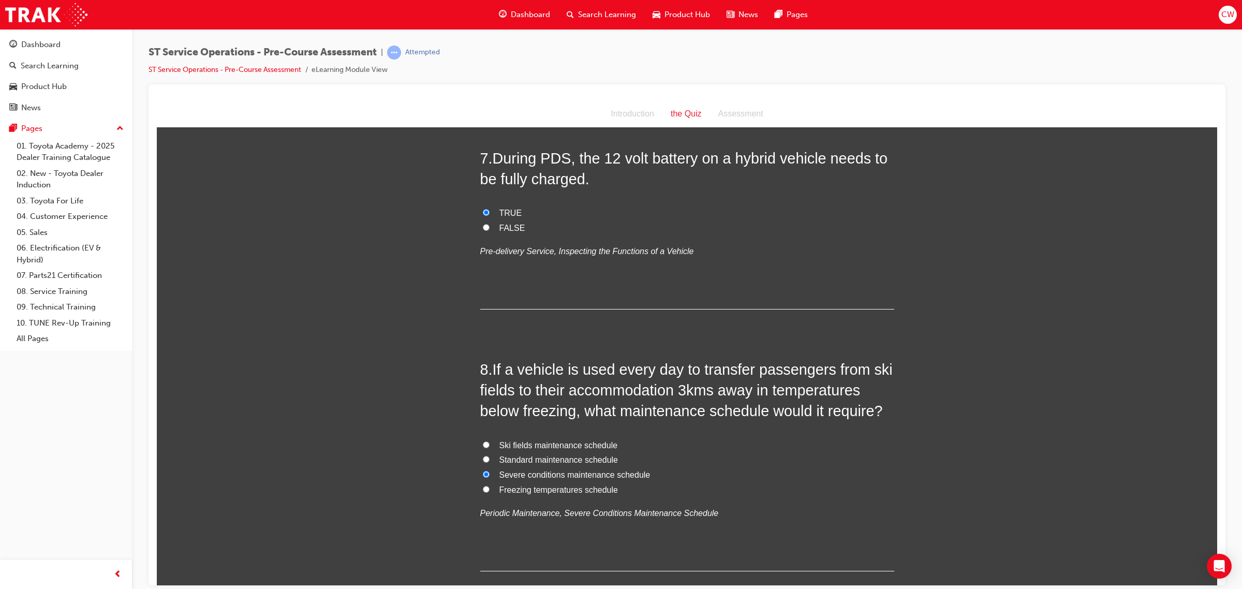
click at [483, 487] on input "Freezing temperatures schedule" at bounding box center [486, 488] width 7 height 7
radio input "true"
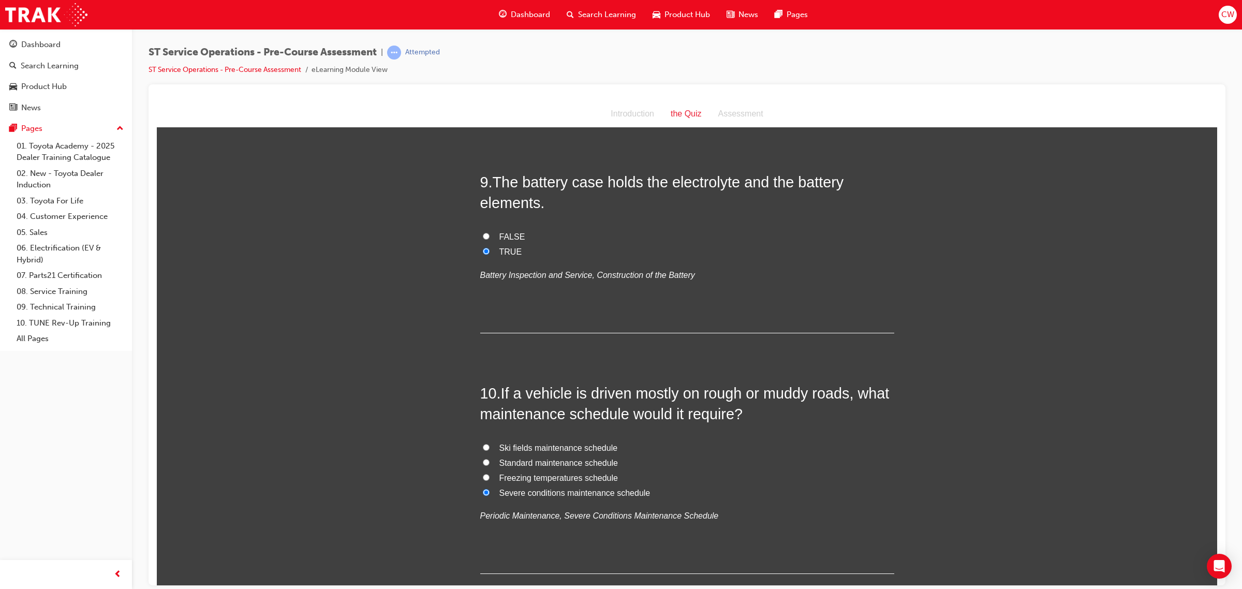
scroll to position [1890, 0]
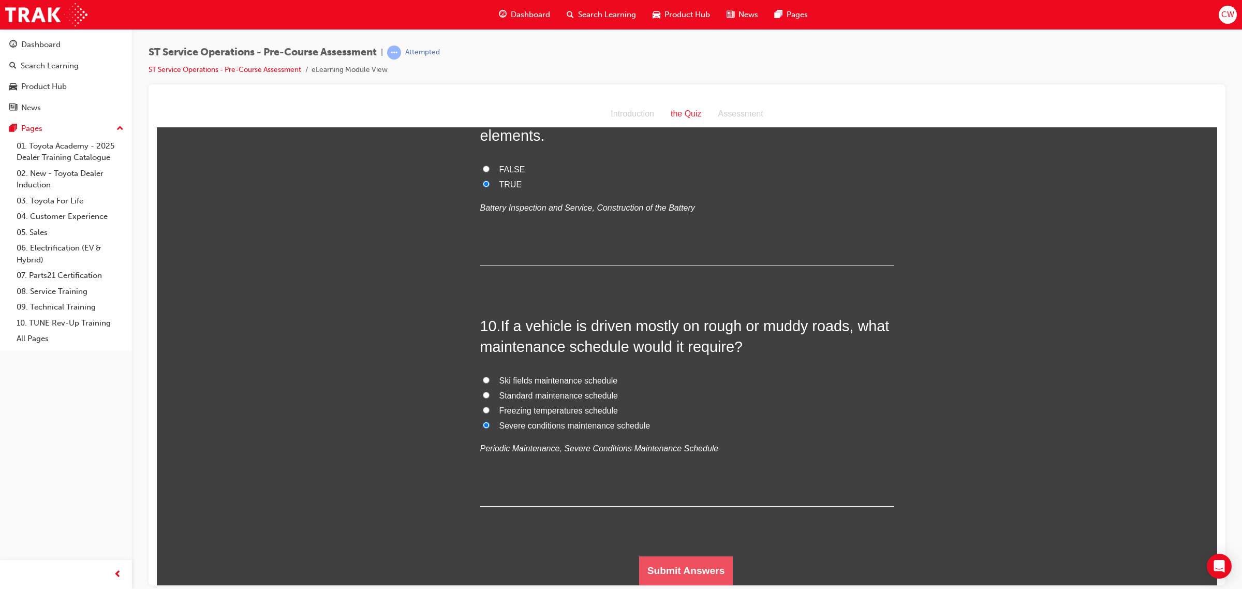
click at [685, 557] on button "Submit Answers" at bounding box center [686, 570] width 94 height 29
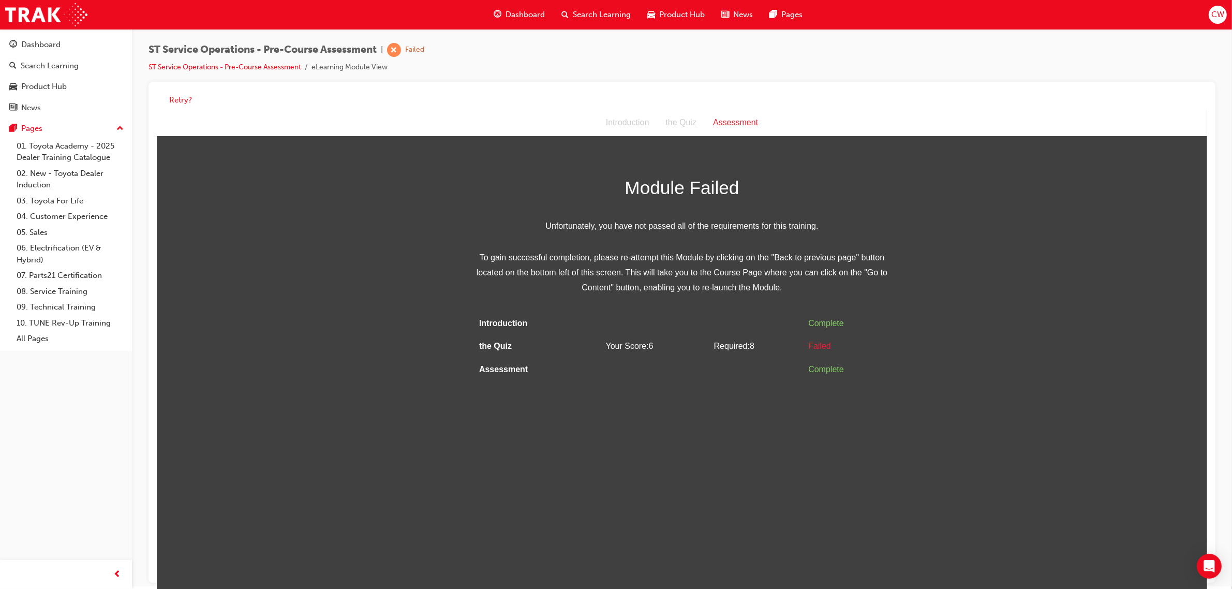
scroll to position [0, 0]
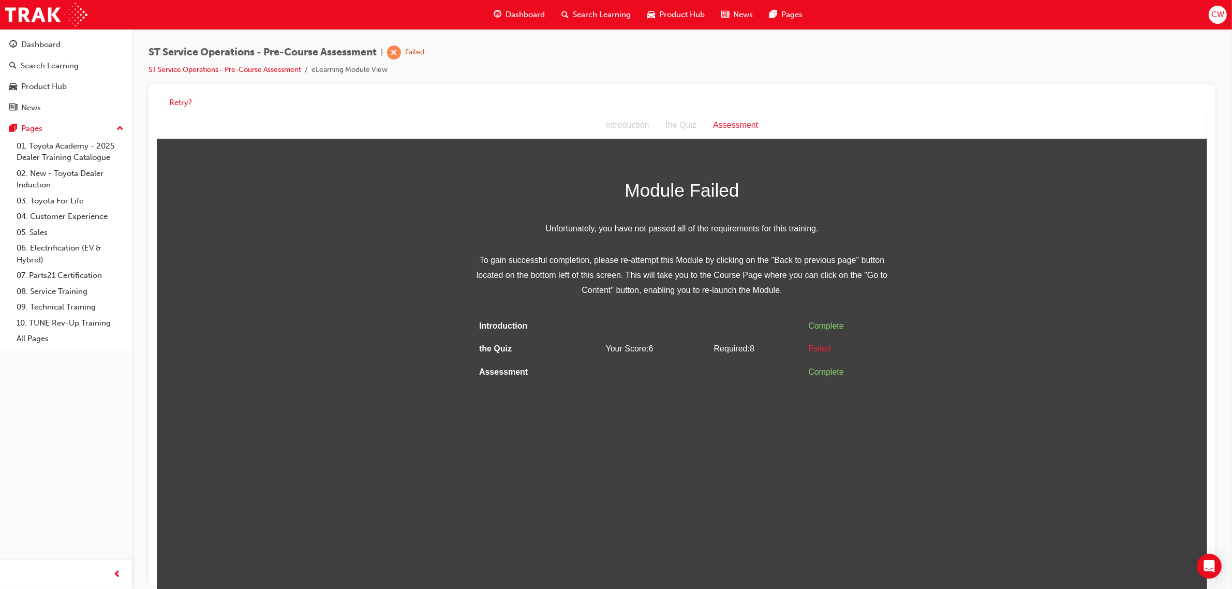
click at [731, 122] on div "Assessment" at bounding box center [735, 124] width 62 height 15
click at [185, 107] on button "Retry?" at bounding box center [180, 103] width 23 height 12
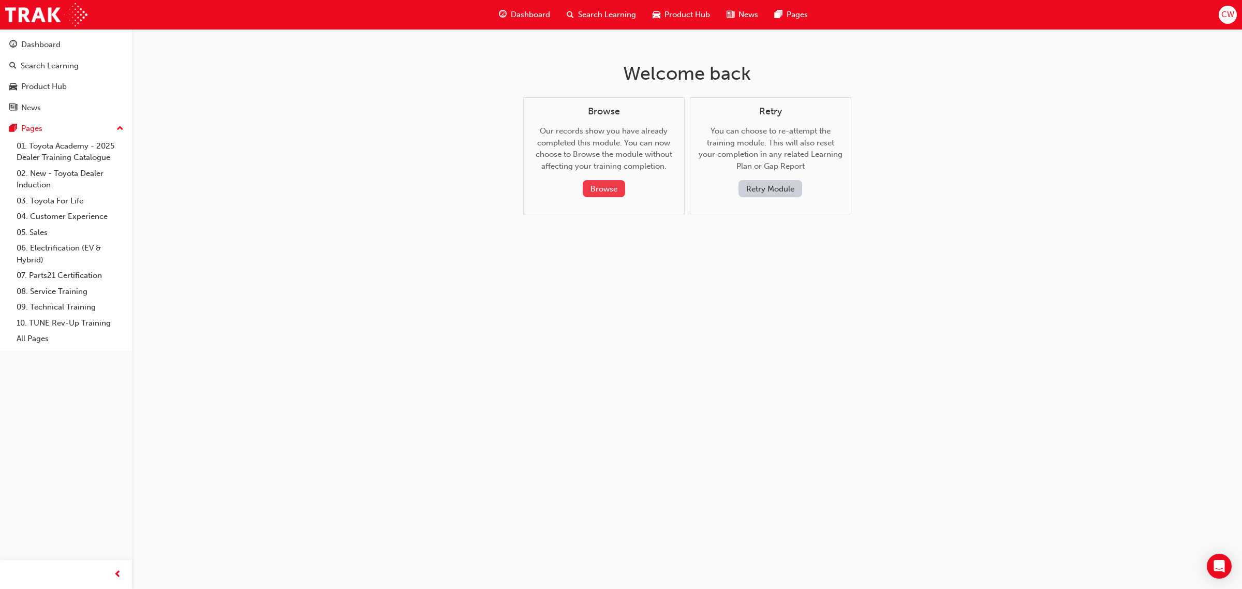
click at [602, 190] on button "Browse" at bounding box center [604, 188] width 42 height 17
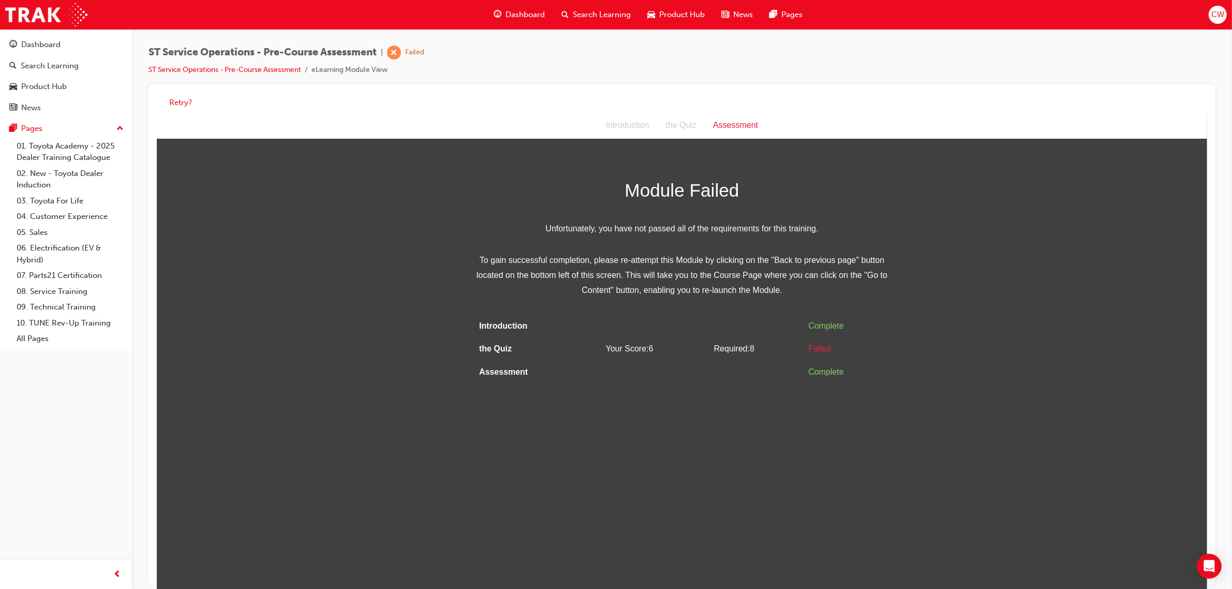
click at [731, 127] on div "Assessment" at bounding box center [735, 124] width 62 height 15
click at [177, 101] on button "Retry?" at bounding box center [180, 103] width 23 height 12
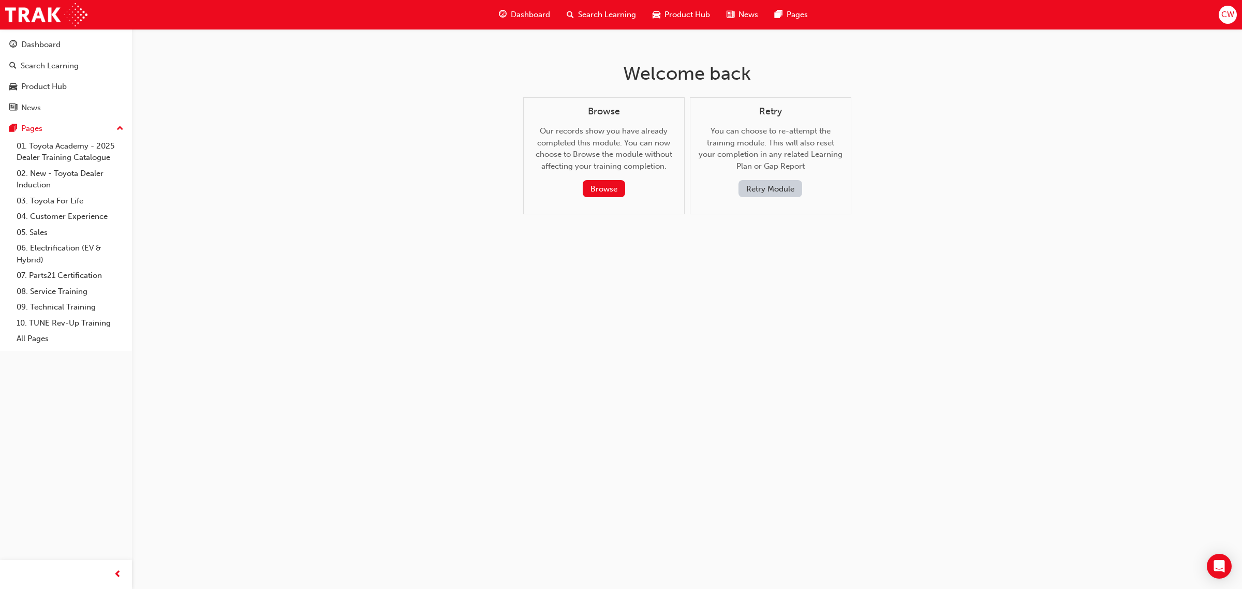
click at [758, 186] on button "Retry Module" at bounding box center [770, 188] width 64 height 17
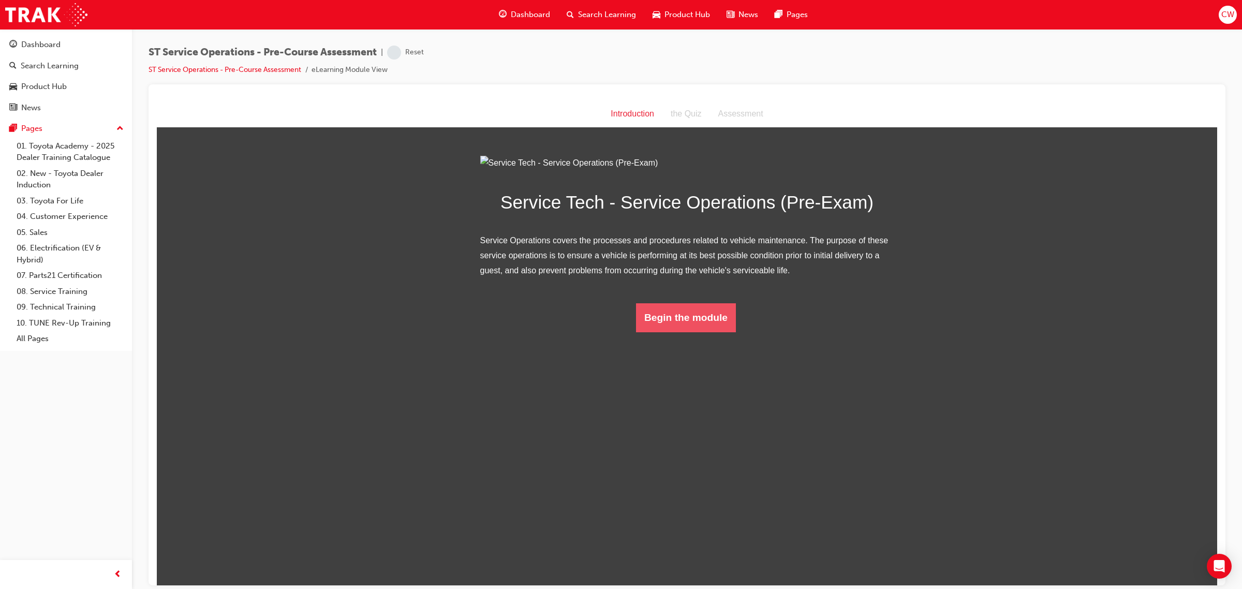
click at [675, 332] on button "Begin the module" at bounding box center [686, 317] width 100 height 29
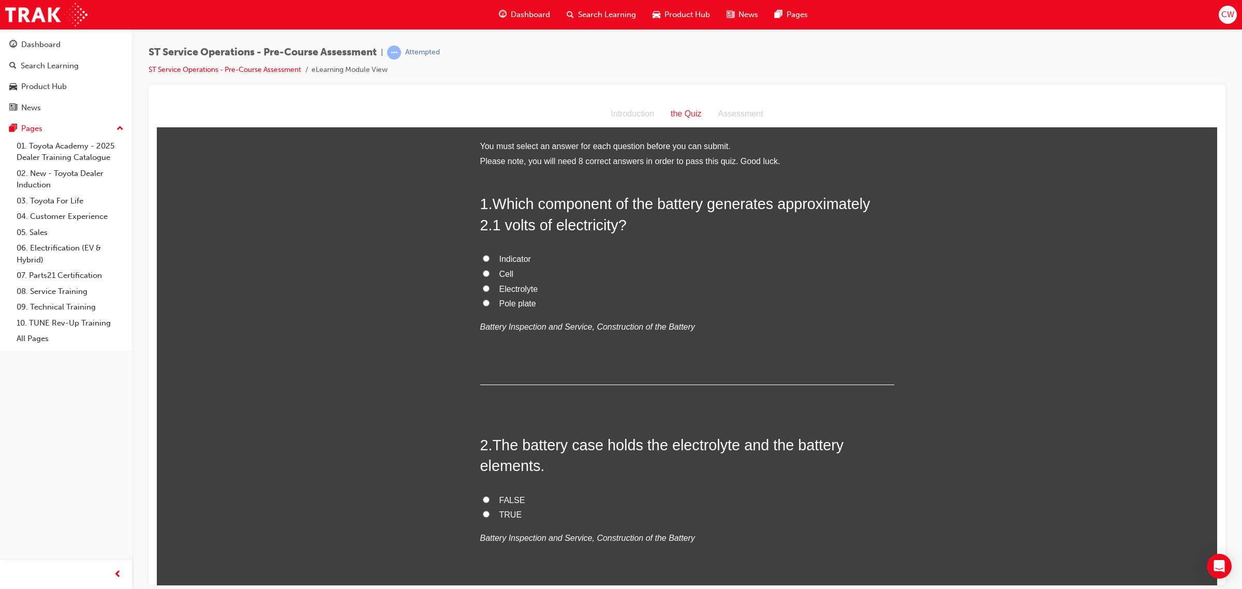
click at [483, 272] on input "Cell" at bounding box center [486, 273] width 7 height 7
radio input "true"
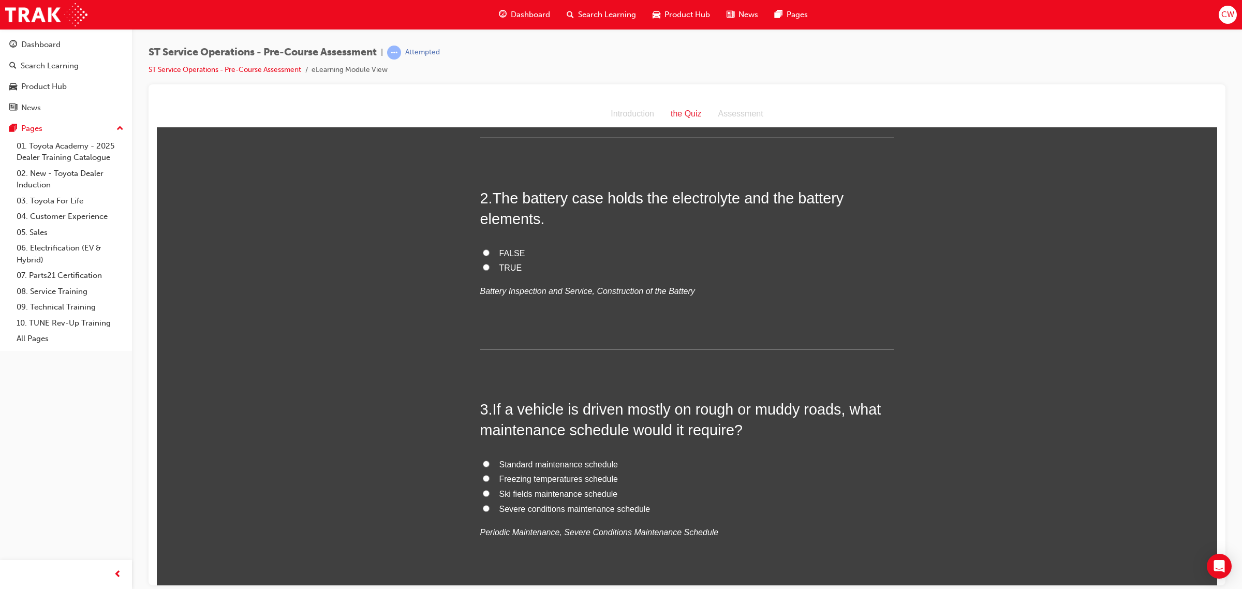
scroll to position [259, 0]
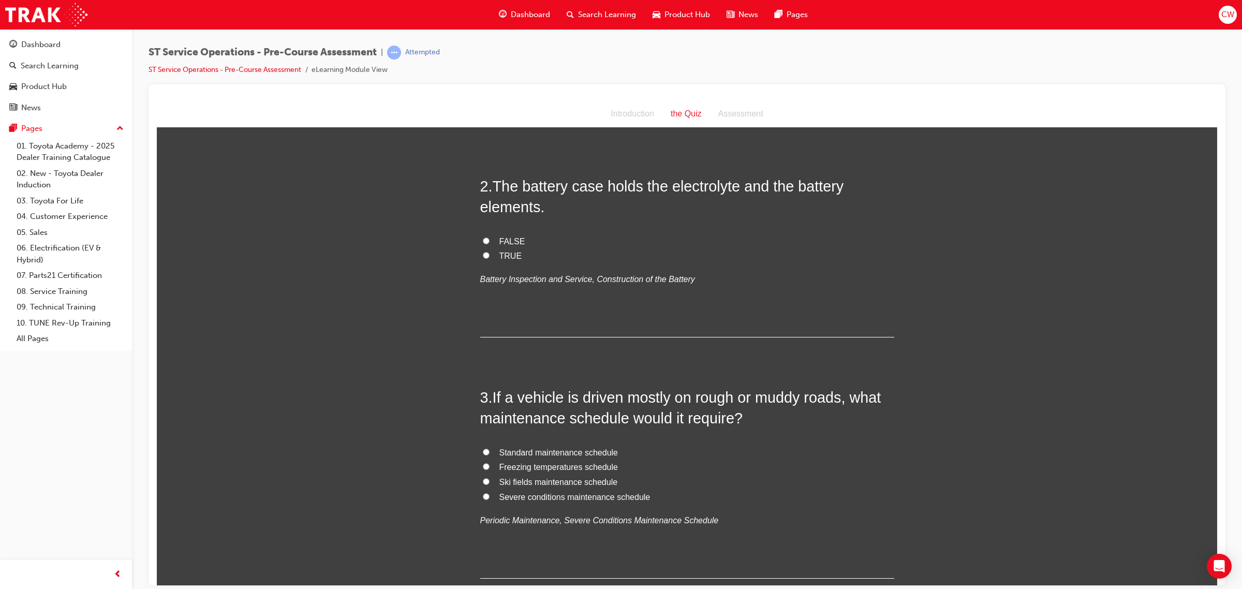
click at [483, 253] on input "TRUE" at bounding box center [486, 254] width 7 height 7
radio input "true"
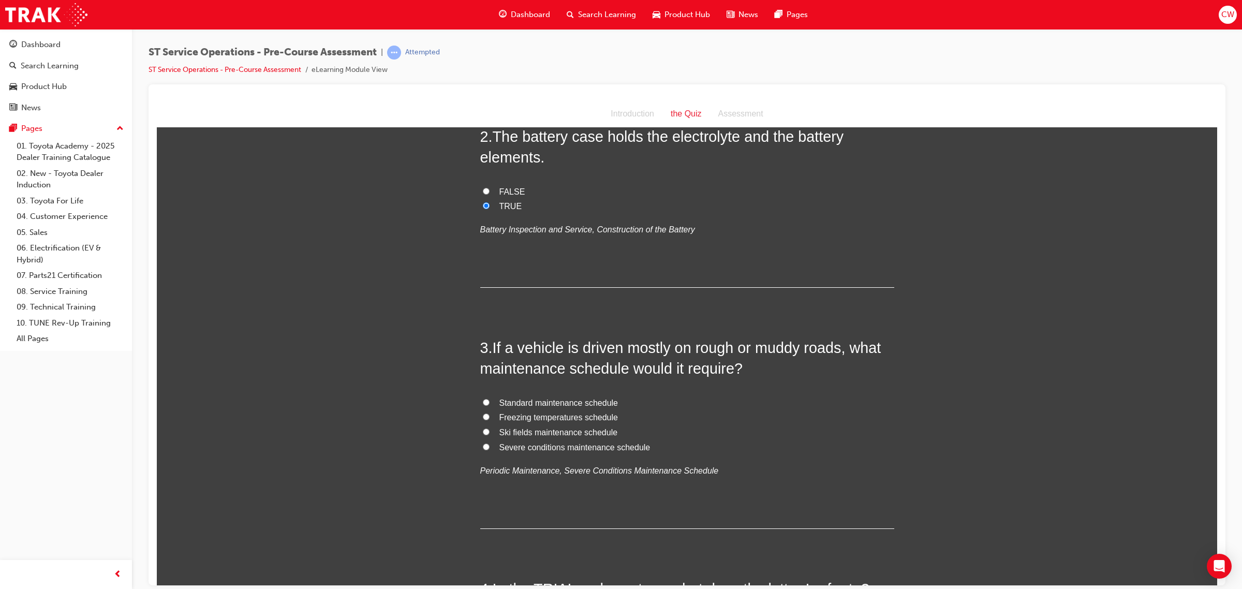
scroll to position [453, 0]
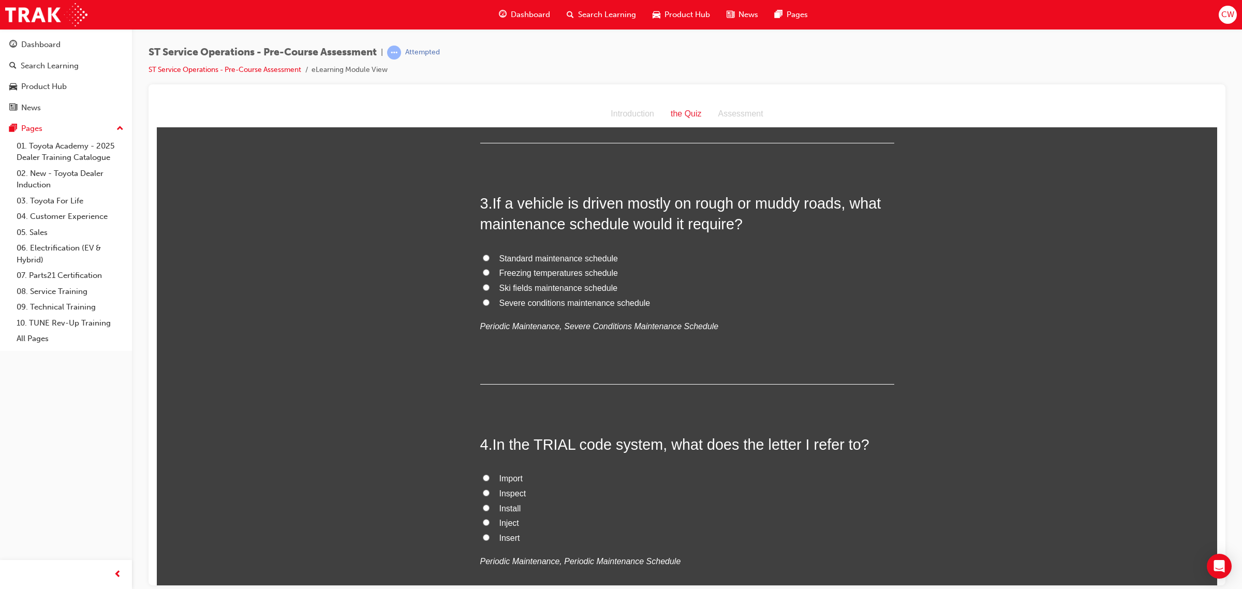
click at [483, 302] on input "Severe conditions maintenance schedule" at bounding box center [486, 302] width 7 height 7
radio input "true"
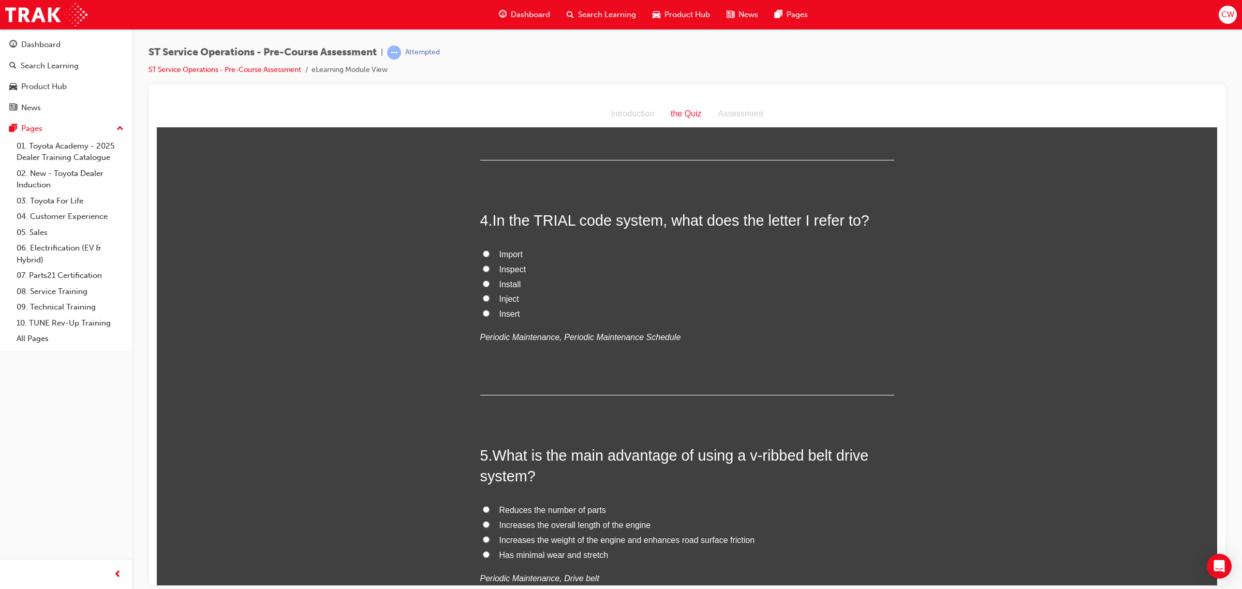
scroll to position [647, 0]
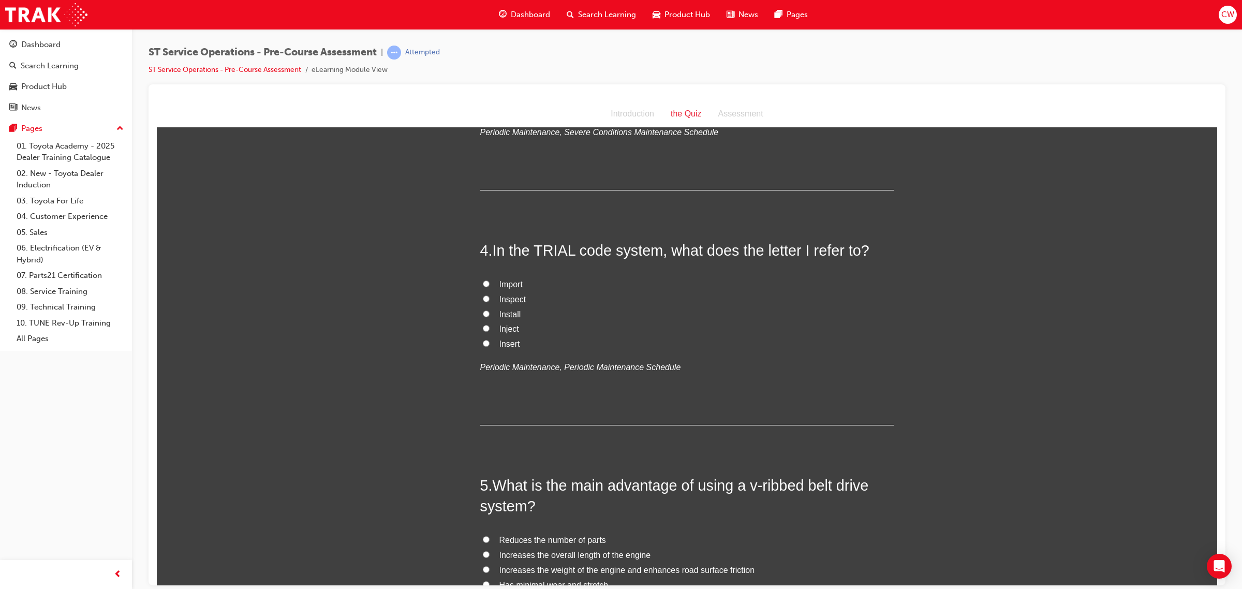
click at [483, 296] on input "Inspect" at bounding box center [486, 298] width 7 height 7
radio input "true"
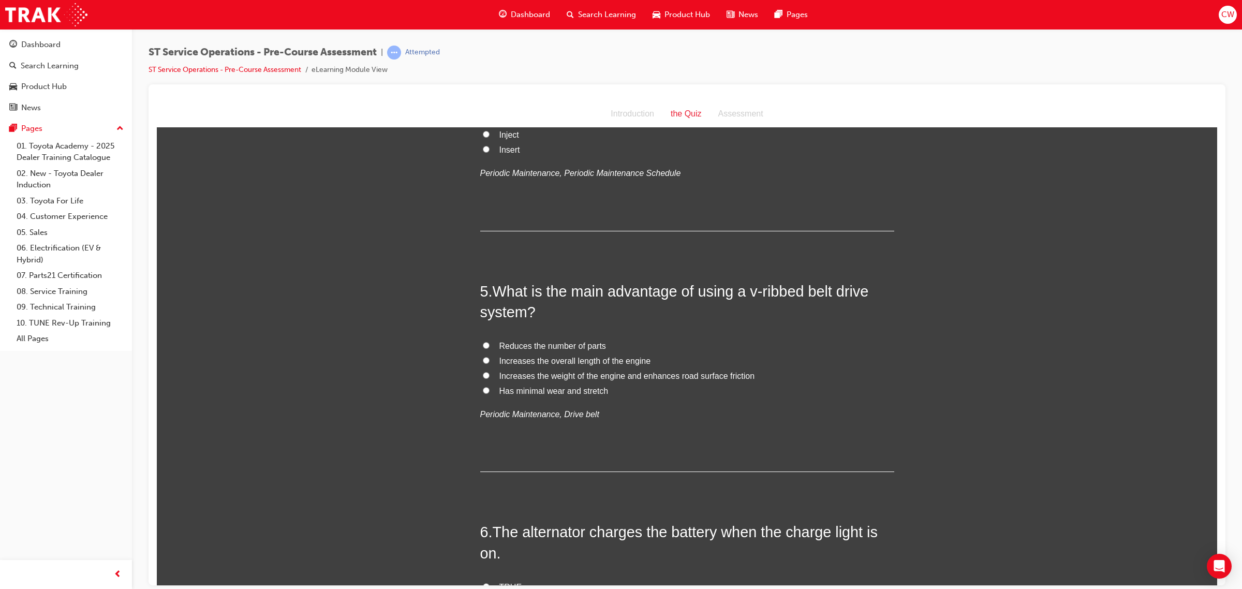
scroll to position [906, 0]
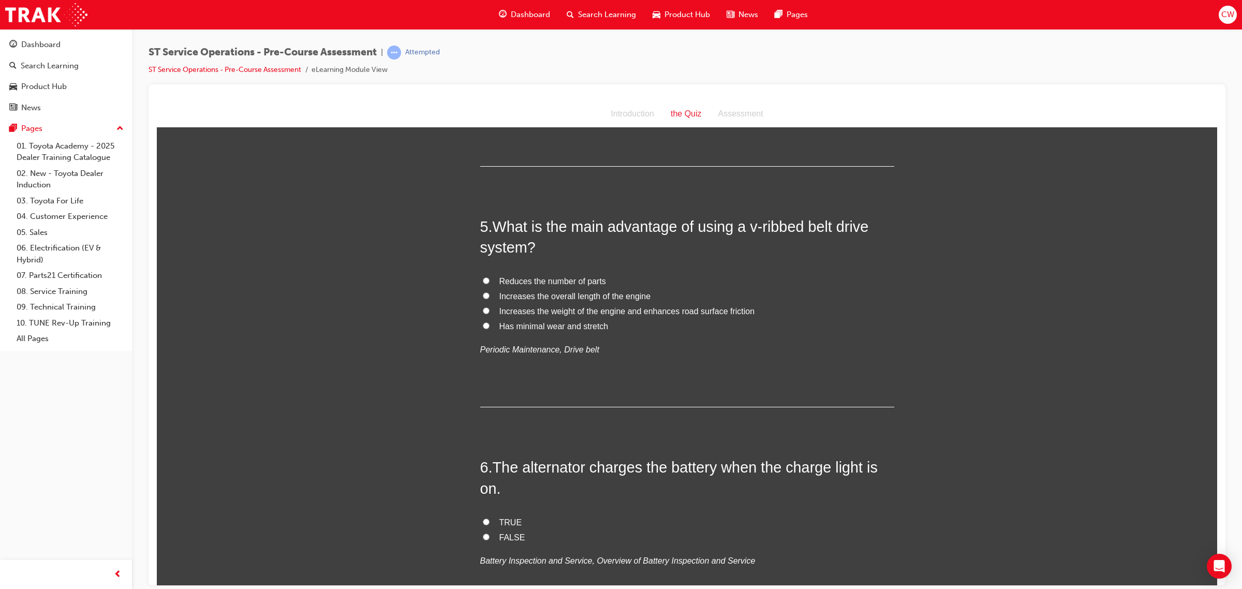
click at [483, 323] on input "Has minimal wear and stretch" at bounding box center [486, 325] width 7 height 7
radio input "true"
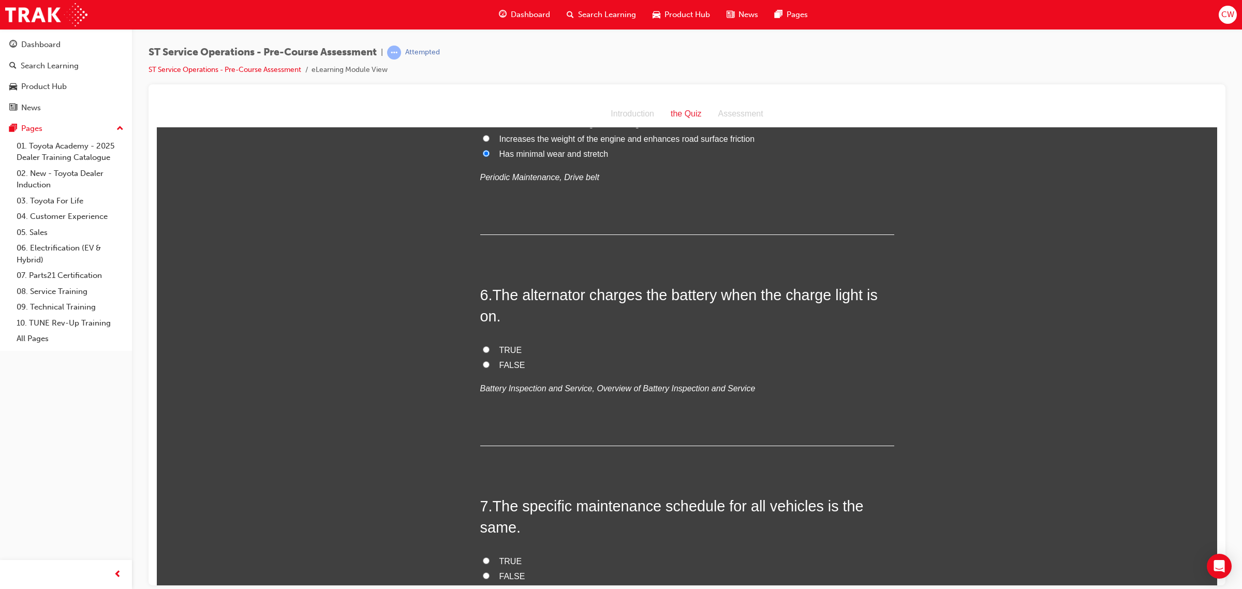
scroll to position [1100, 0]
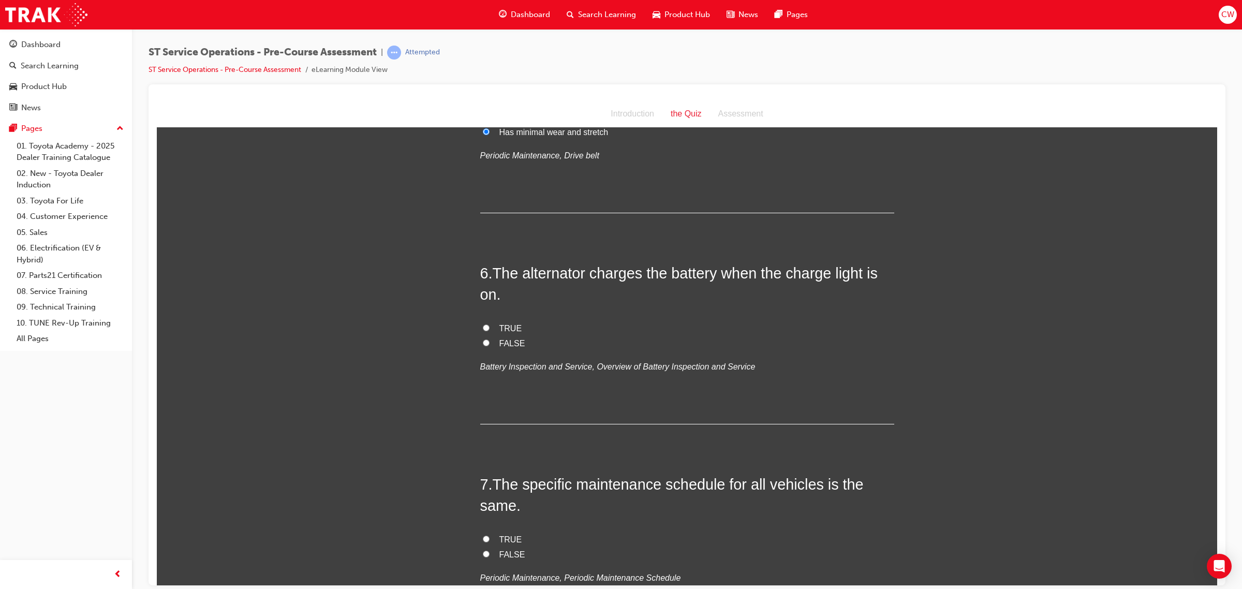
click at [483, 343] on input "FALSE" at bounding box center [486, 342] width 7 height 7
radio input "true"
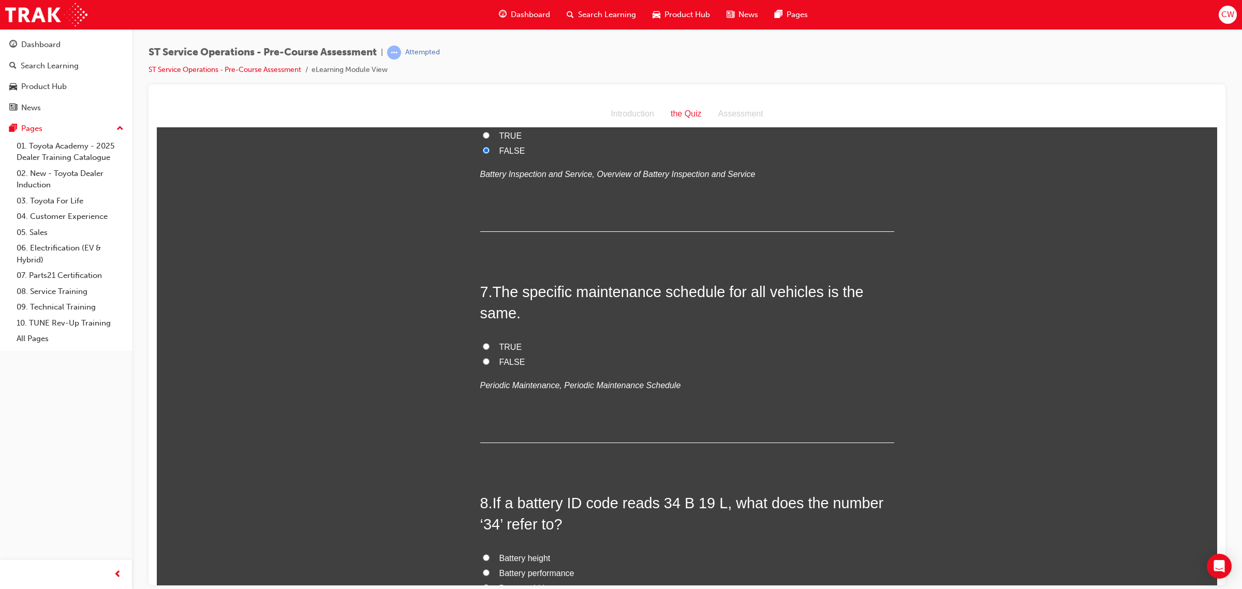
scroll to position [1294, 0]
click at [483, 359] on input "FALSE" at bounding box center [486, 359] width 7 height 7
radio input "true"
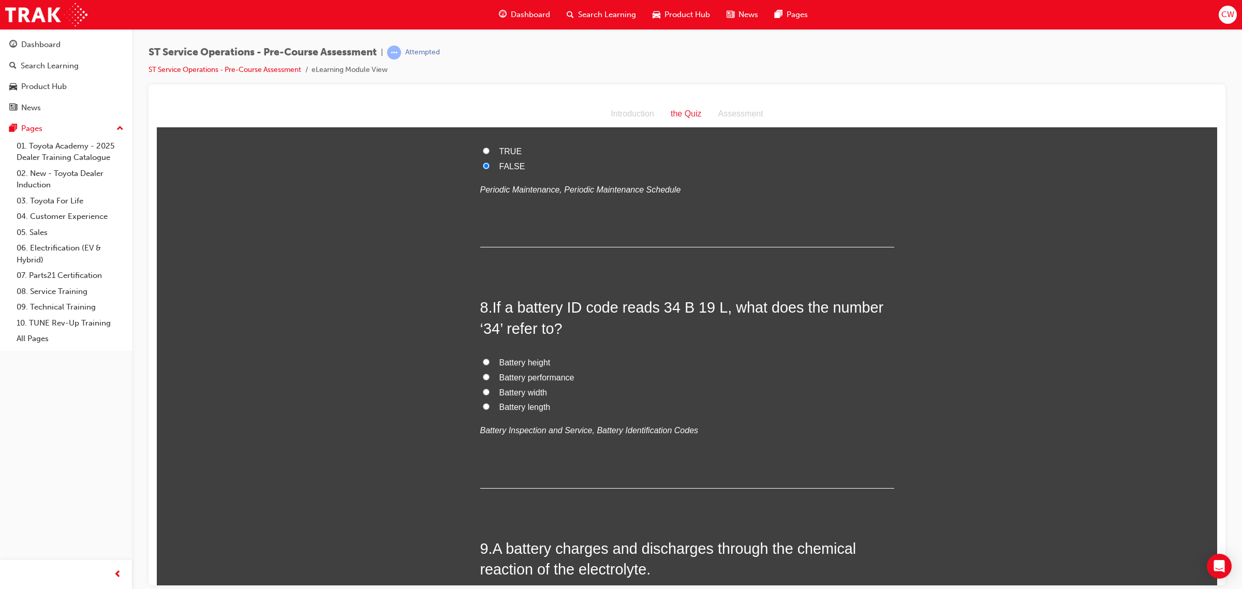
scroll to position [1552, 0]
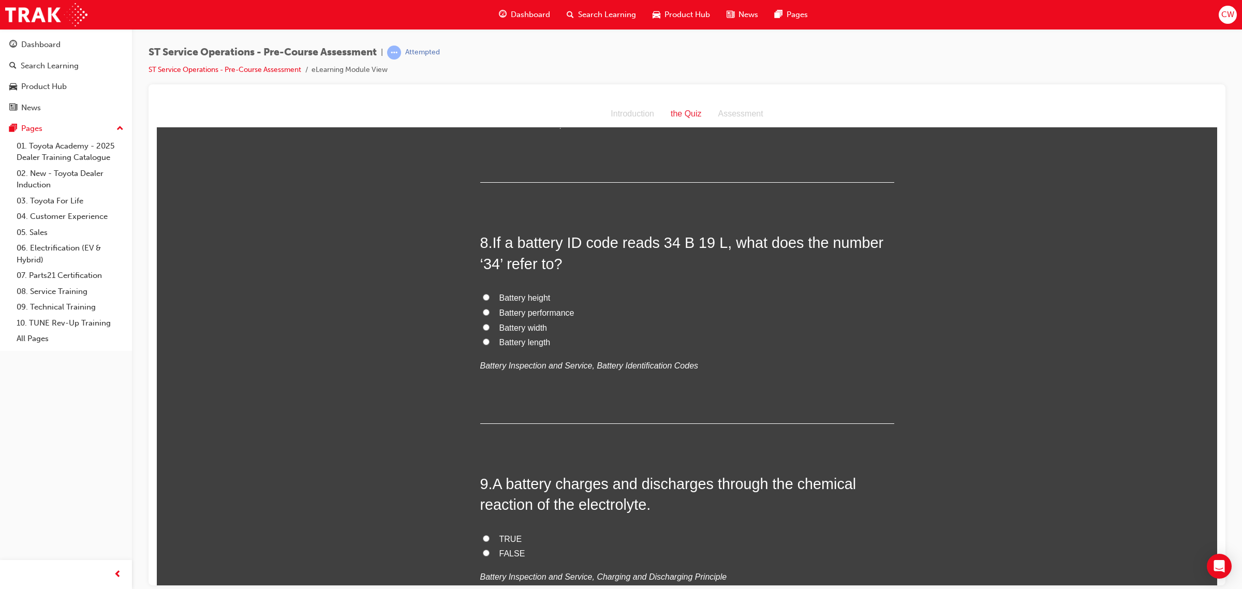
click at [483, 313] on input "Battery performance" at bounding box center [486, 311] width 7 height 7
radio input "true"
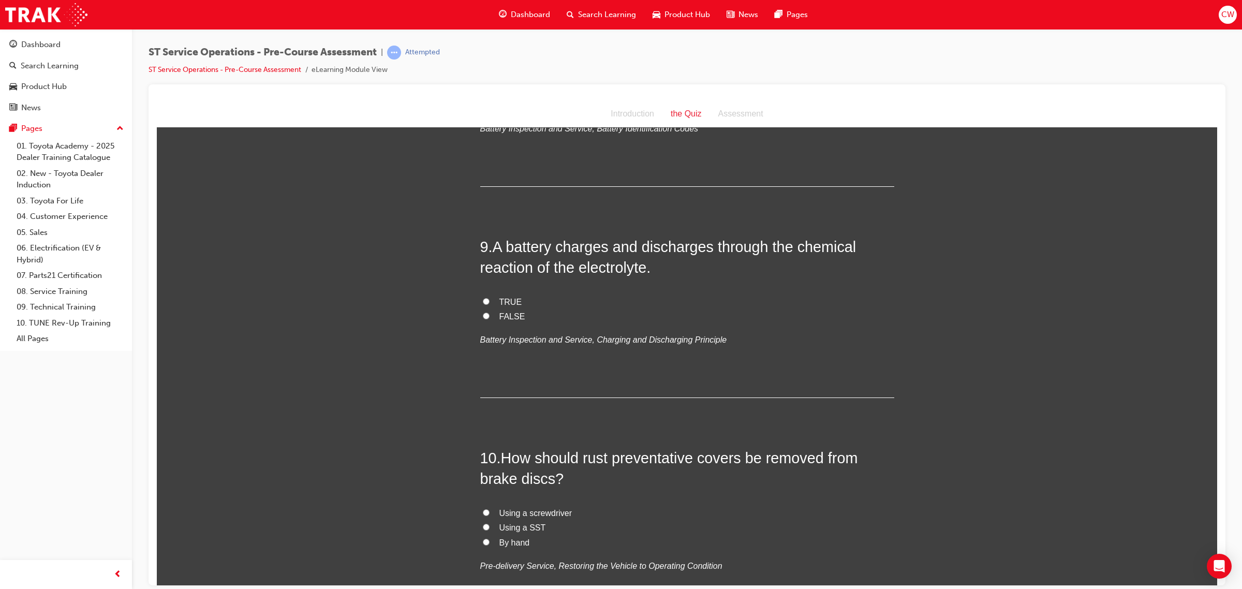
scroll to position [1811, 0]
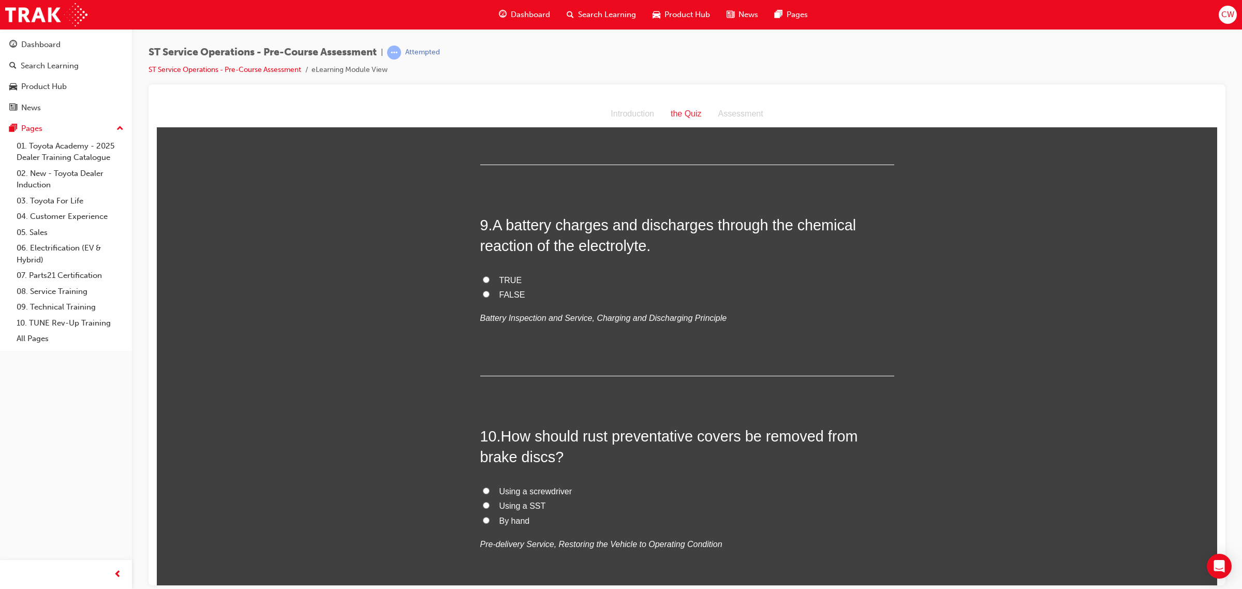
click at [483, 292] on input "FALSE" at bounding box center [486, 293] width 7 height 7
radio input "true"
click at [483, 279] on input "TRUE" at bounding box center [486, 279] width 7 height 7
radio input "true"
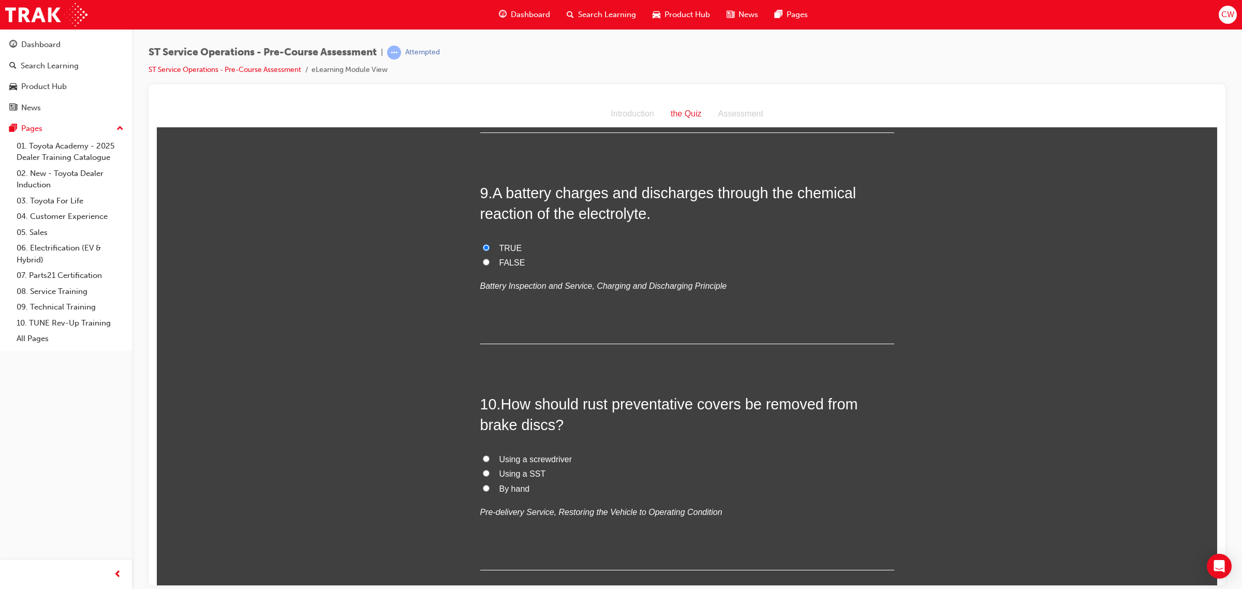
scroll to position [1907, 0]
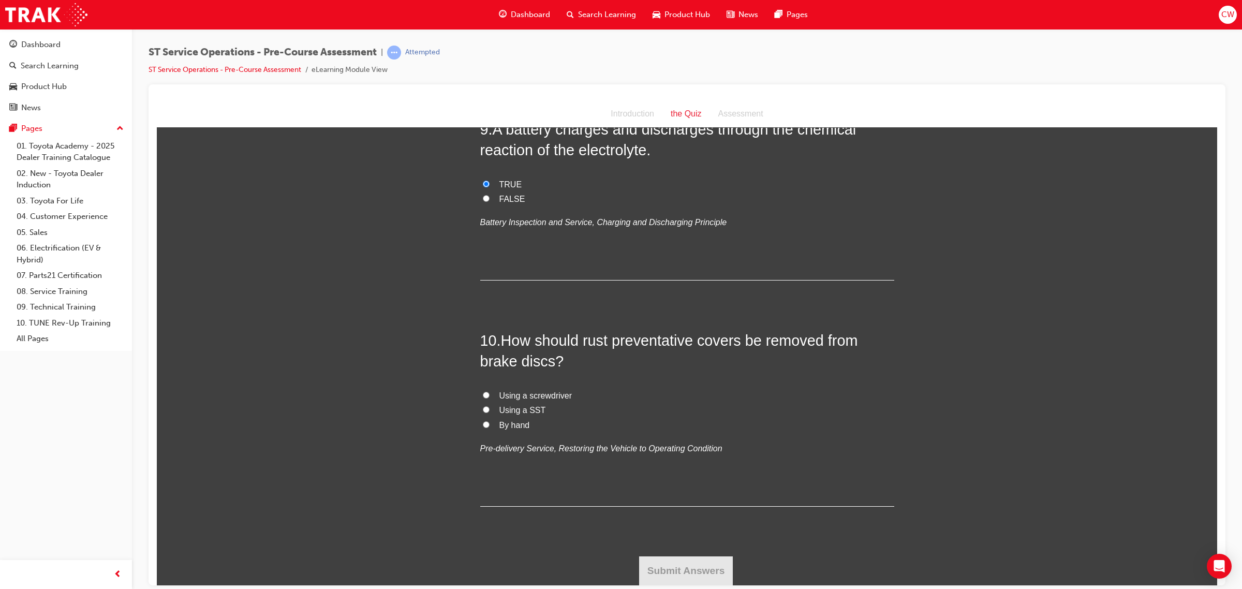
click at [483, 409] on input "Using a SST" at bounding box center [486, 409] width 7 height 7
radio input "true"
click at [669, 570] on button "Submit Answers" at bounding box center [686, 570] width 94 height 29
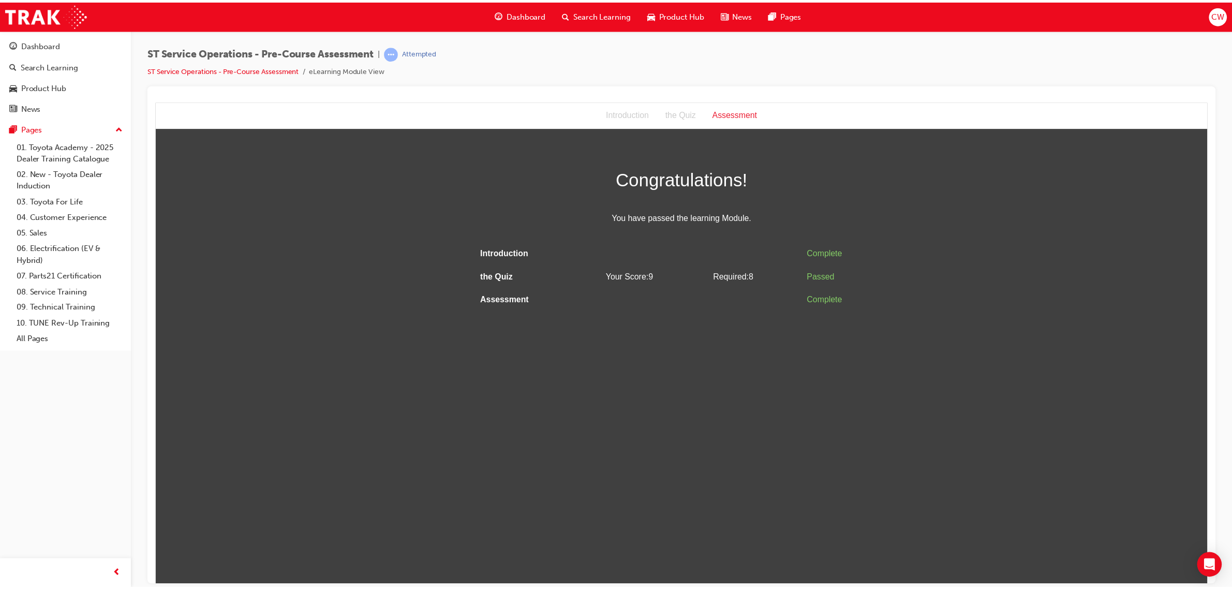
scroll to position [0, 0]
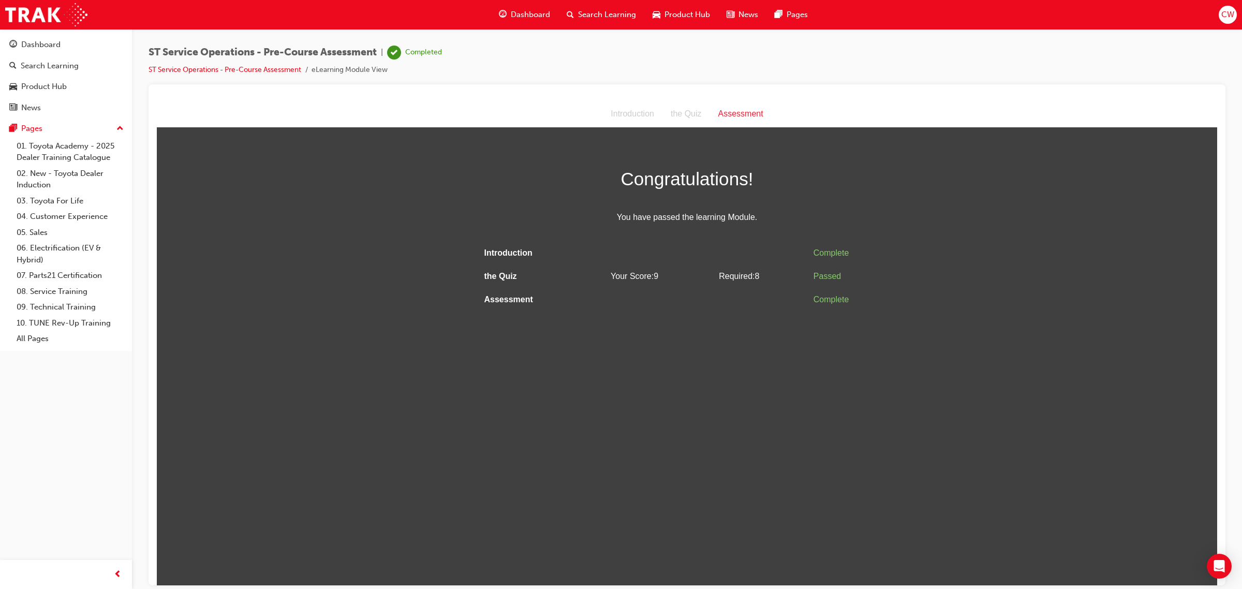
click at [540, 18] on span "Dashboard" at bounding box center [530, 15] width 39 height 12
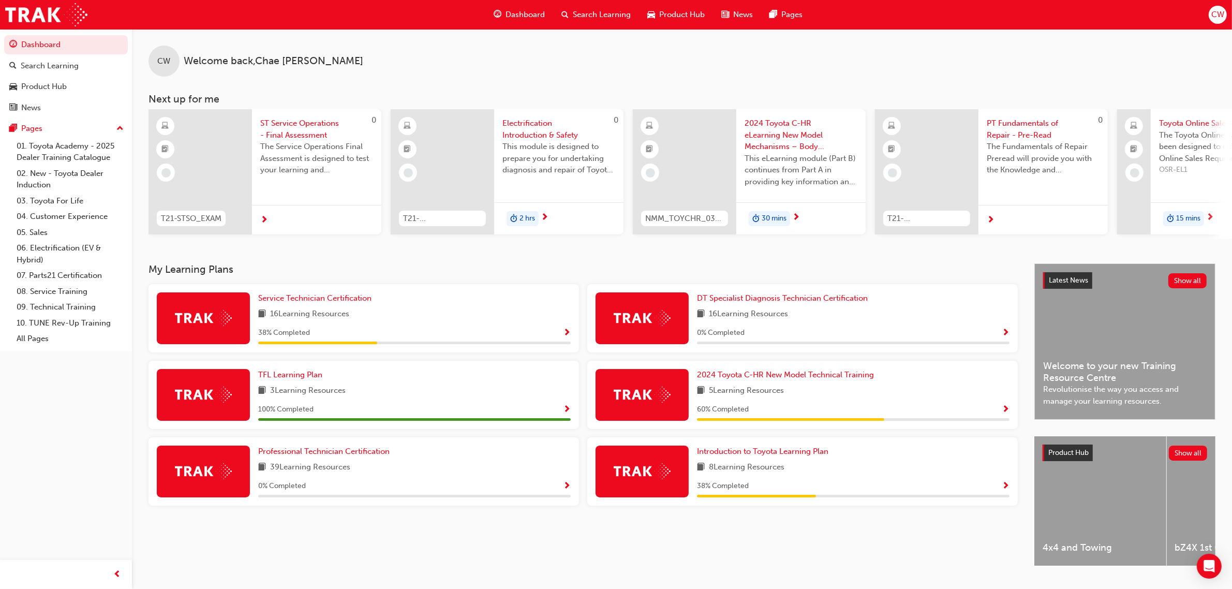
click at [1003, 335] on span "Show Progress" at bounding box center [1006, 333] width 8 height 9
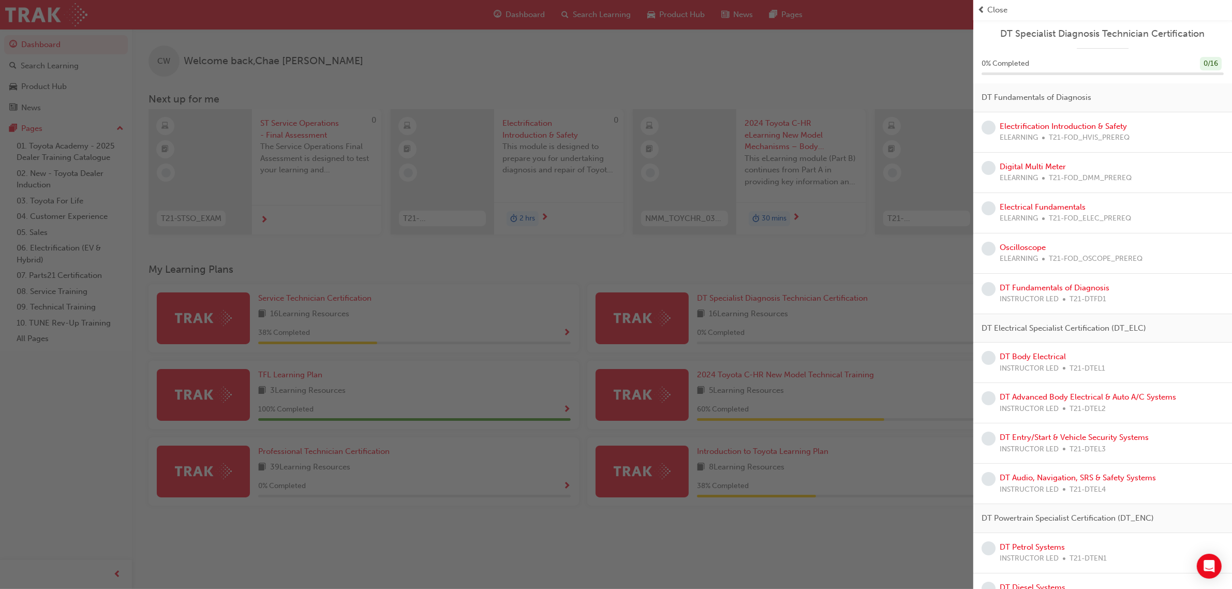
click at [498, 323] on div "button" at bounding box center [486, 294] width 973 height 589
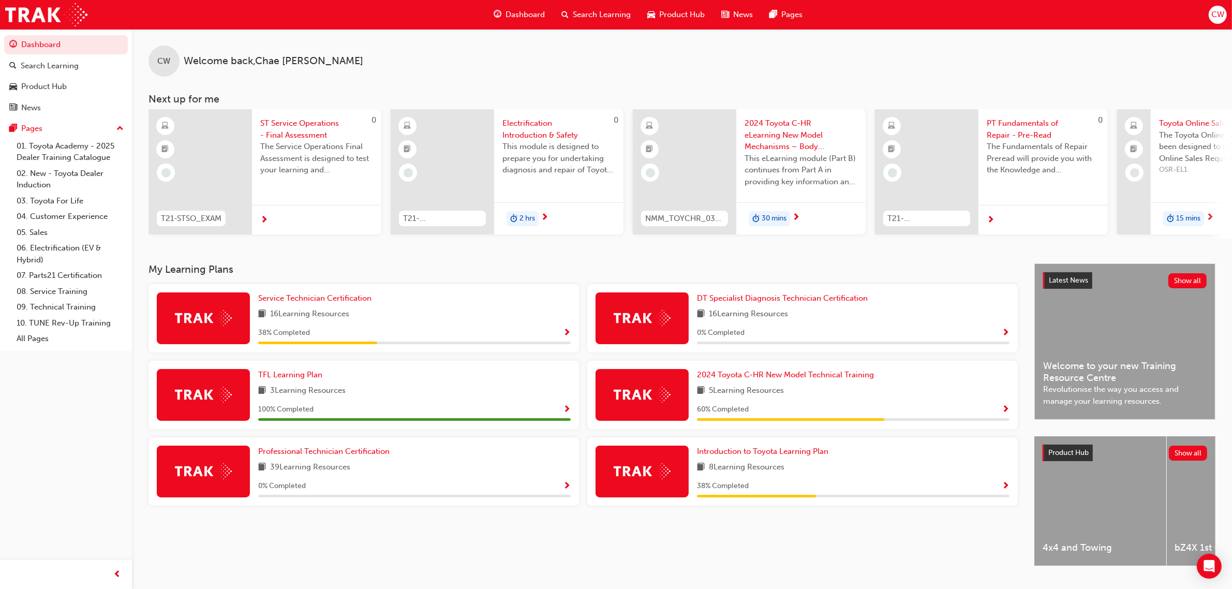
click at [565, 334] on span "Show Progress" at bounding box center [567, 333] width 8 height 9
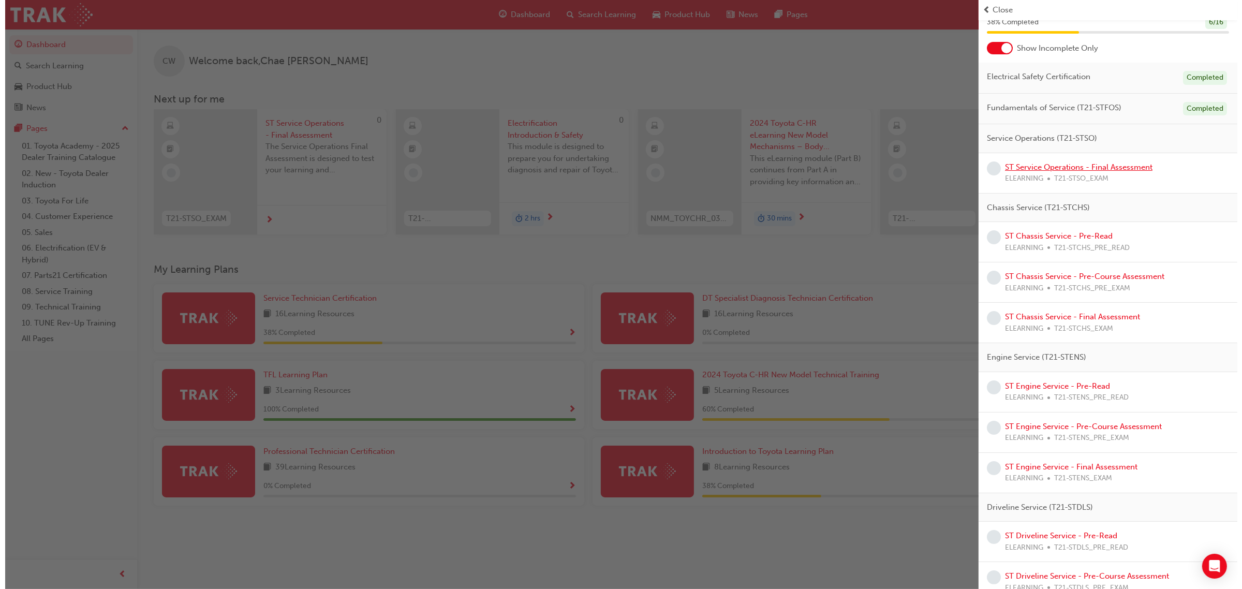
scroll to position [65, 0]
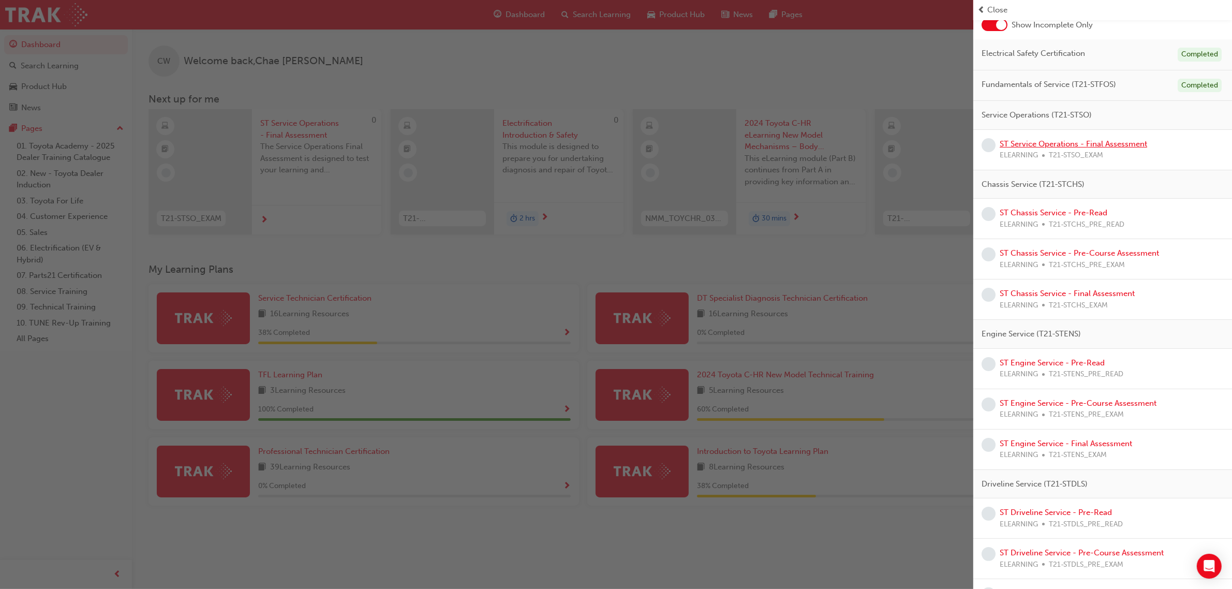
click at [1088, 143] on link "ST Service Operations - Final Assessment" at bounding box center [1073, 143] width 147 height 9
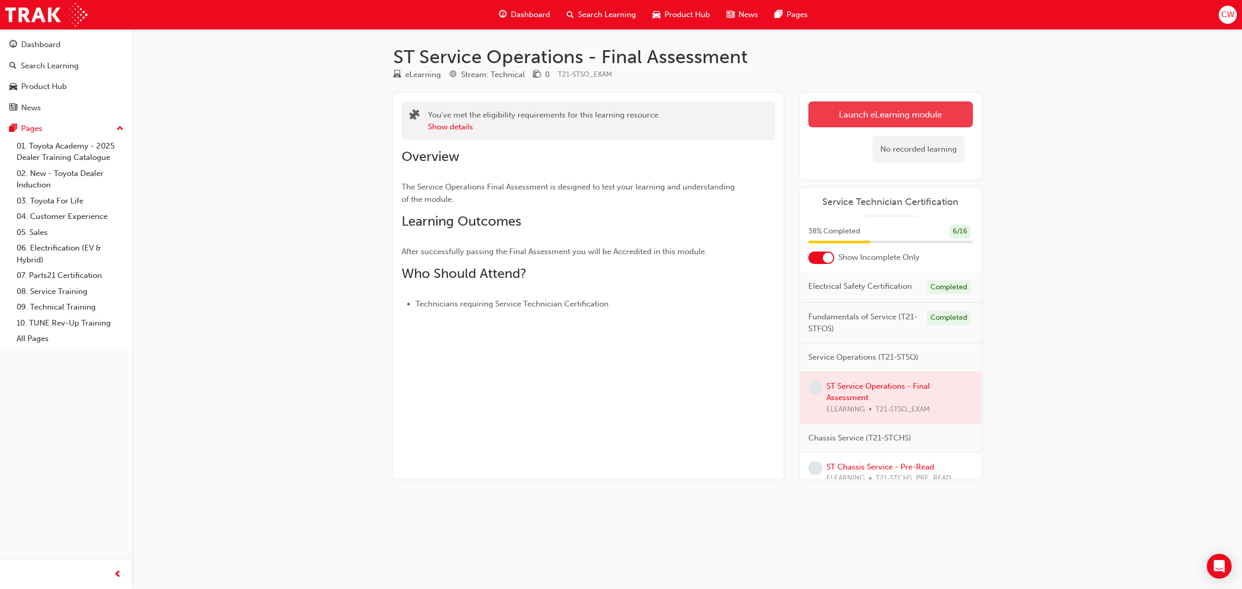
click at [886, 110] on link "Launch eLearning module" at bounding box center [890, 114] width 165 height 26
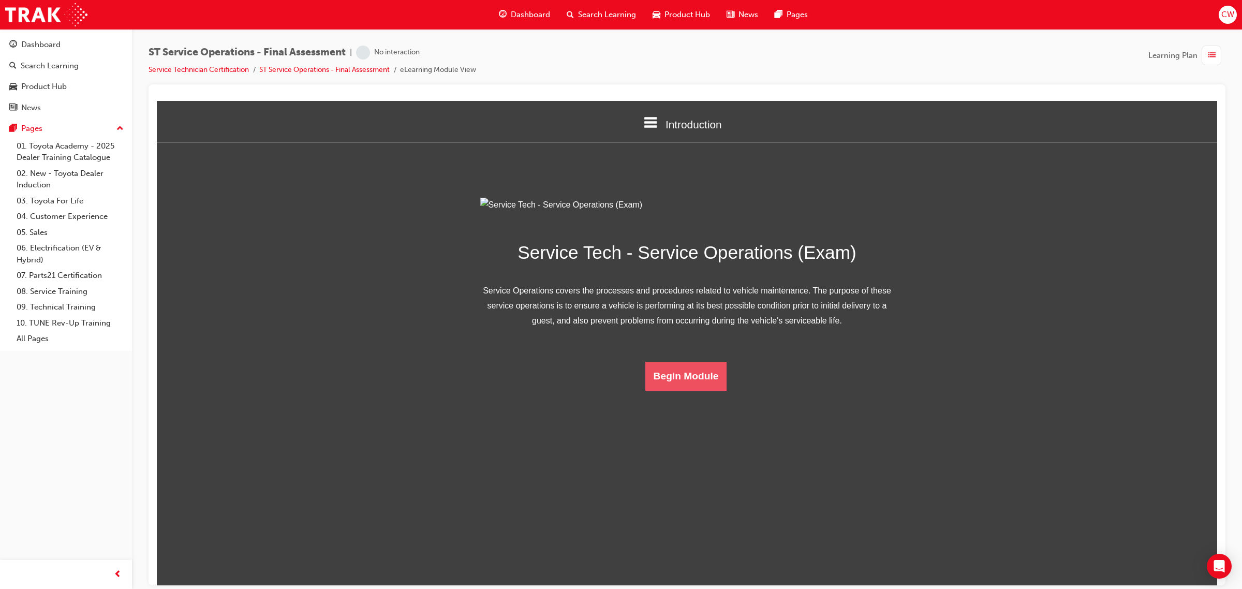
click at [689, 390] on button "Begin Module" at bounding box center [686, 375] width 82 height 29
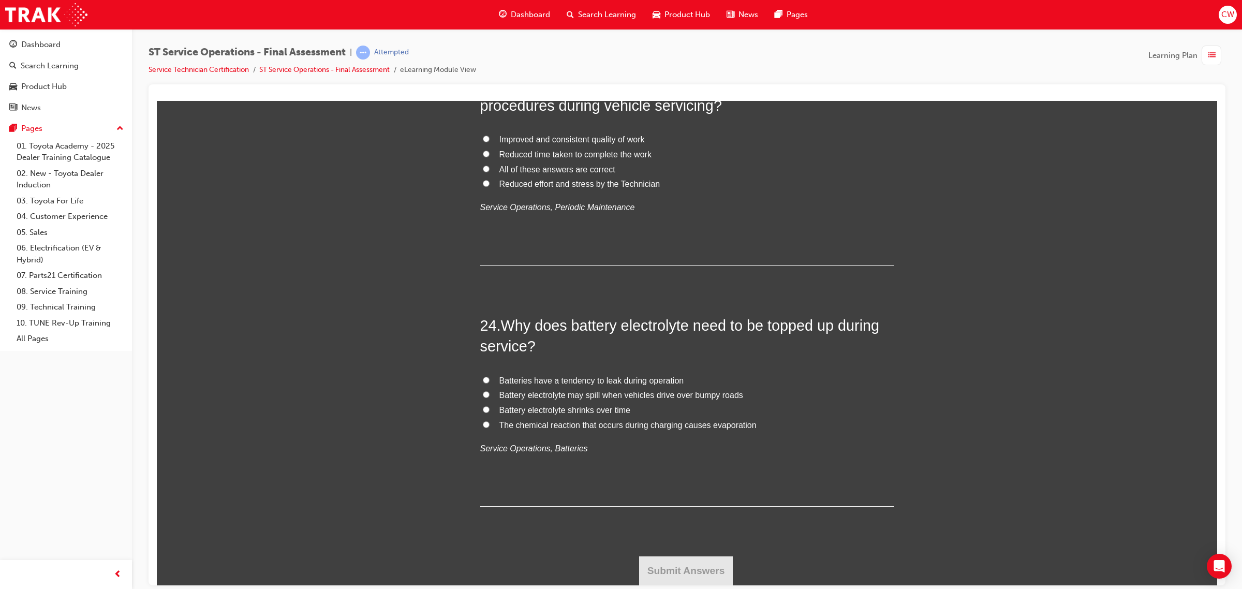
scroll to position [5384, 0]
click at [1231, 17] on div "Dashboard Search Learning Product Hub News Pages CW" at bounding box center [621, 14] width 1242 height 29
click at [1231, 17] on span "CW" at bounding box center [1227, 15] width 13 height 12
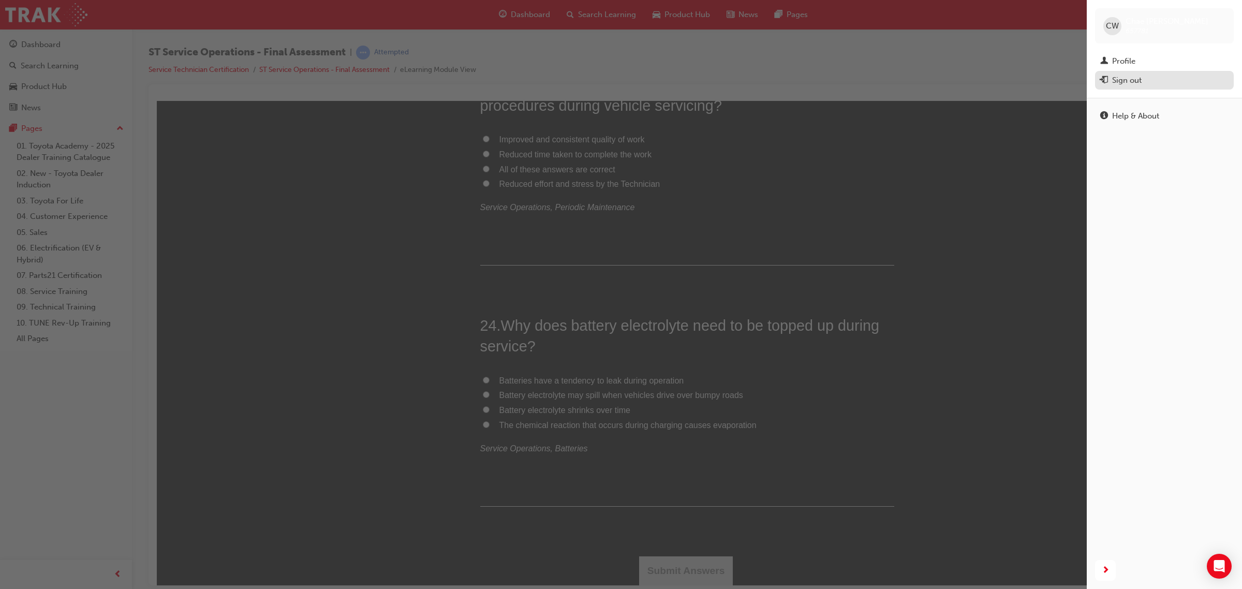
click at [1133, 81] on div "Sign out" at bounding box center [1126, 81] width 29 height 12
